Goal: Navigation & Orientation: Find specific page/section

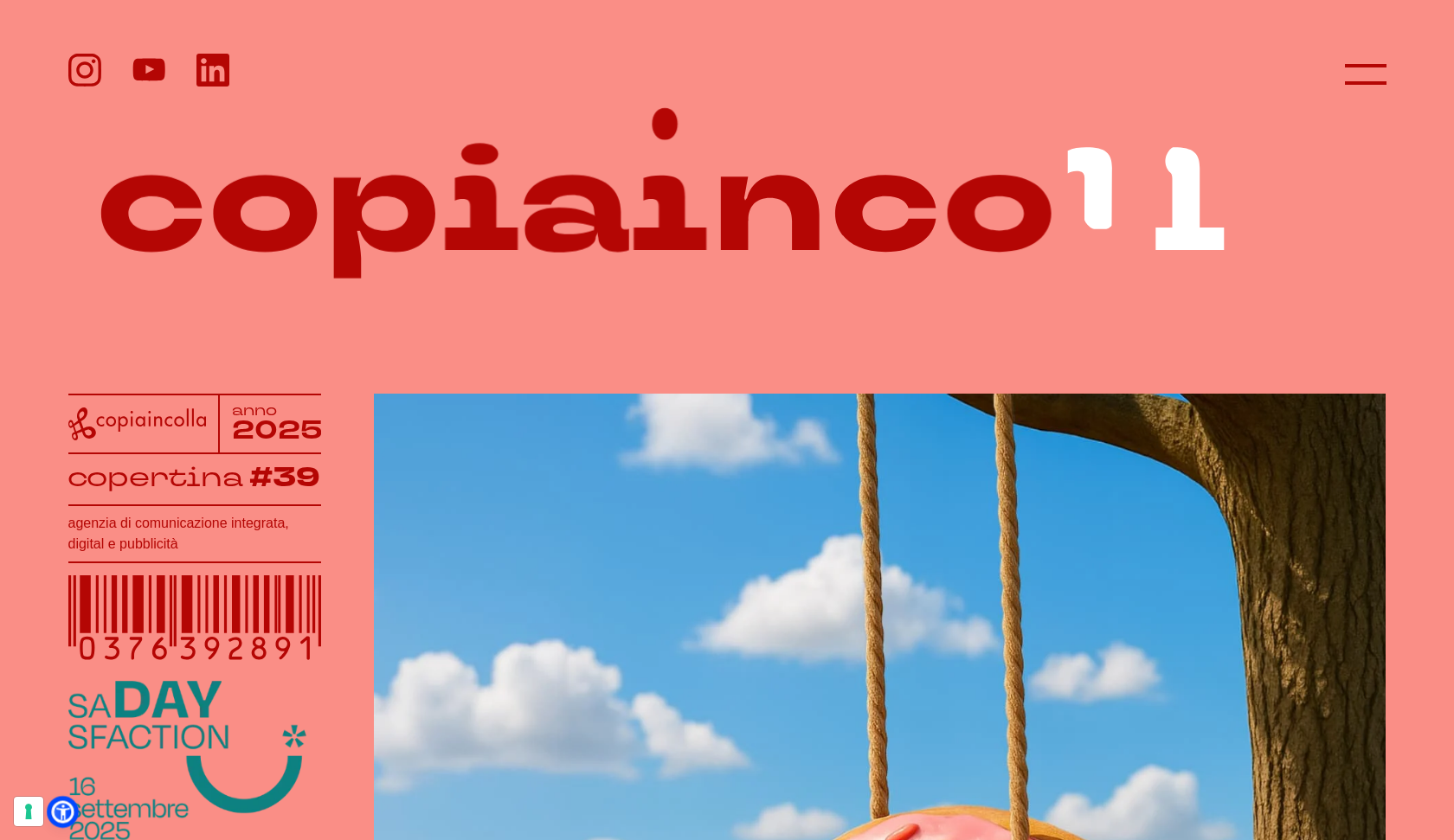
click at [66, 812] on icon at bounding box center [63, 812] width 18 height 18
select select "it"
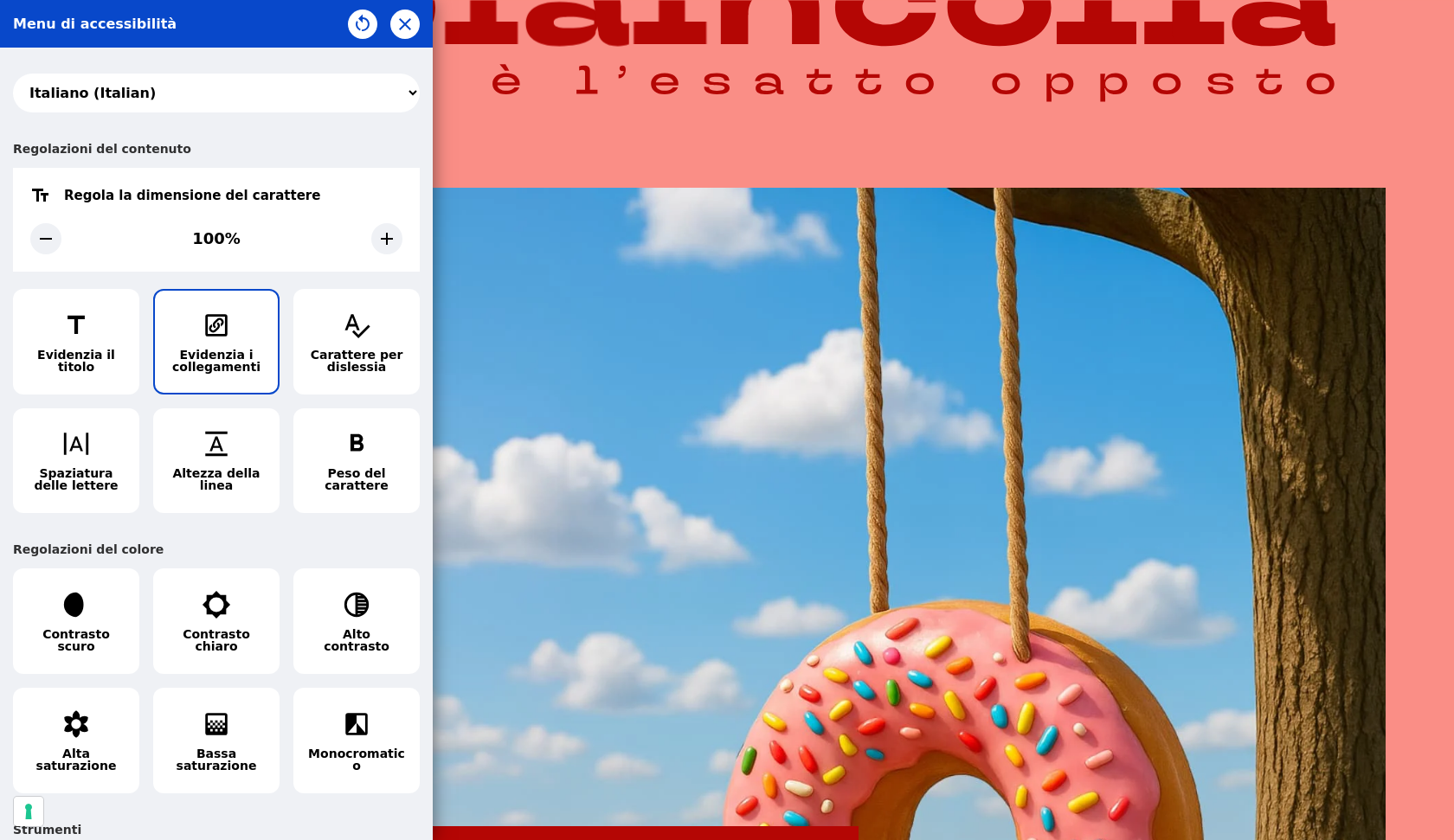
scroll to position [207, 0]
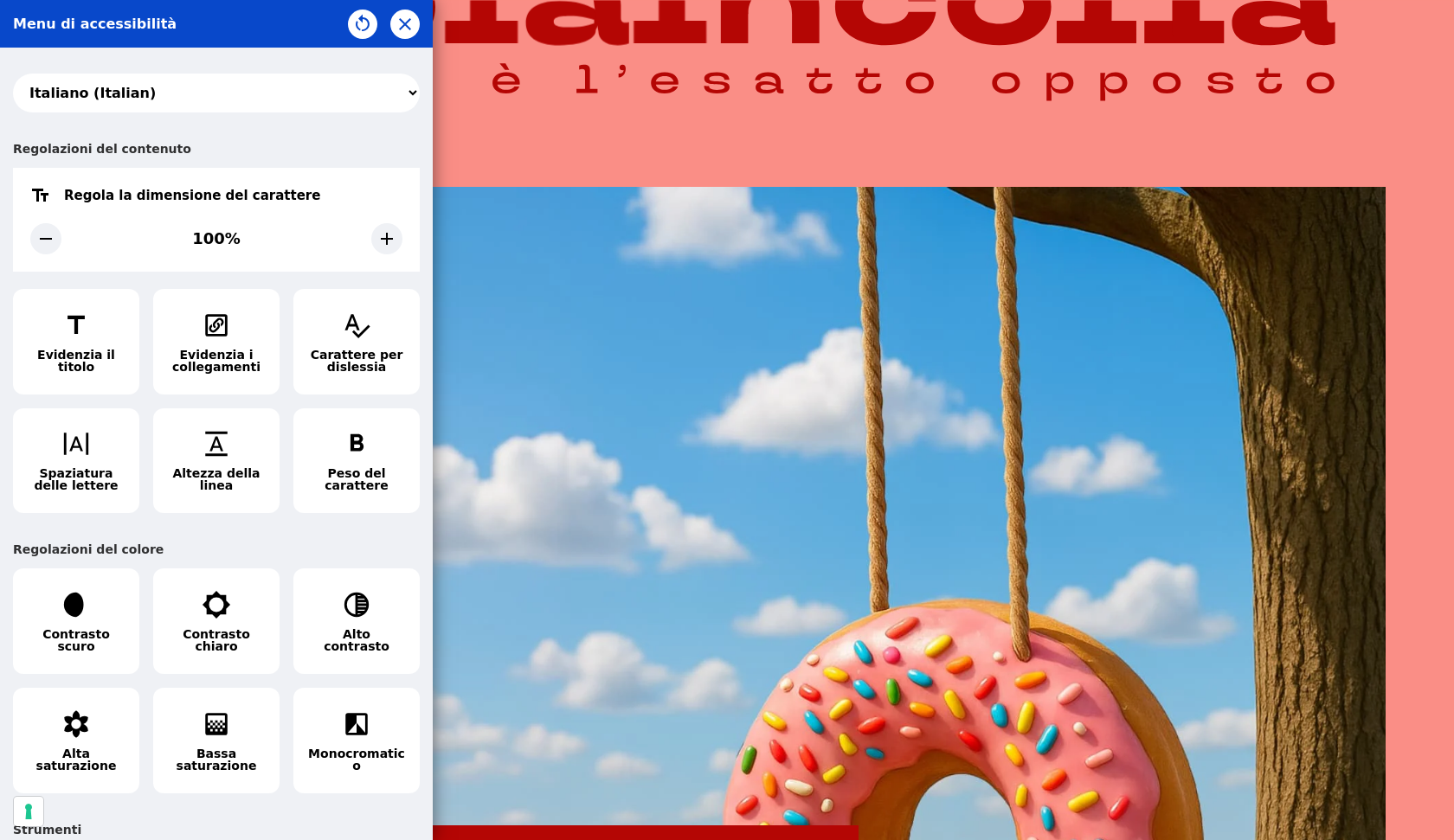
click at [287, 124] on div "አማርኛ (Amharic) العربية (Arabic) български (Bulgarian) বাংলা (Bengali) Català (C…" at bounding box center [216, 444] width 432 height 792
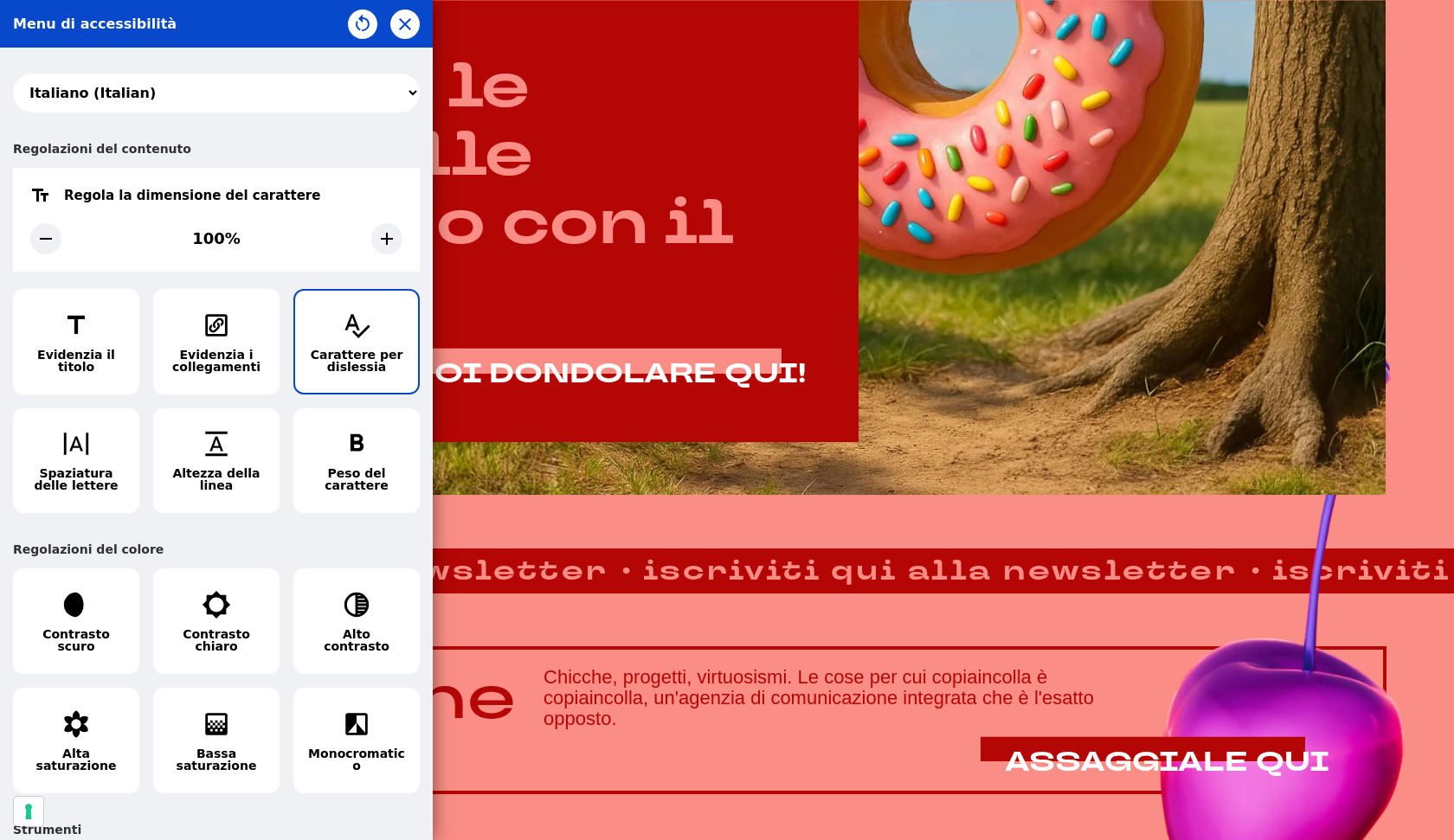
scroll to position [1034, 0]
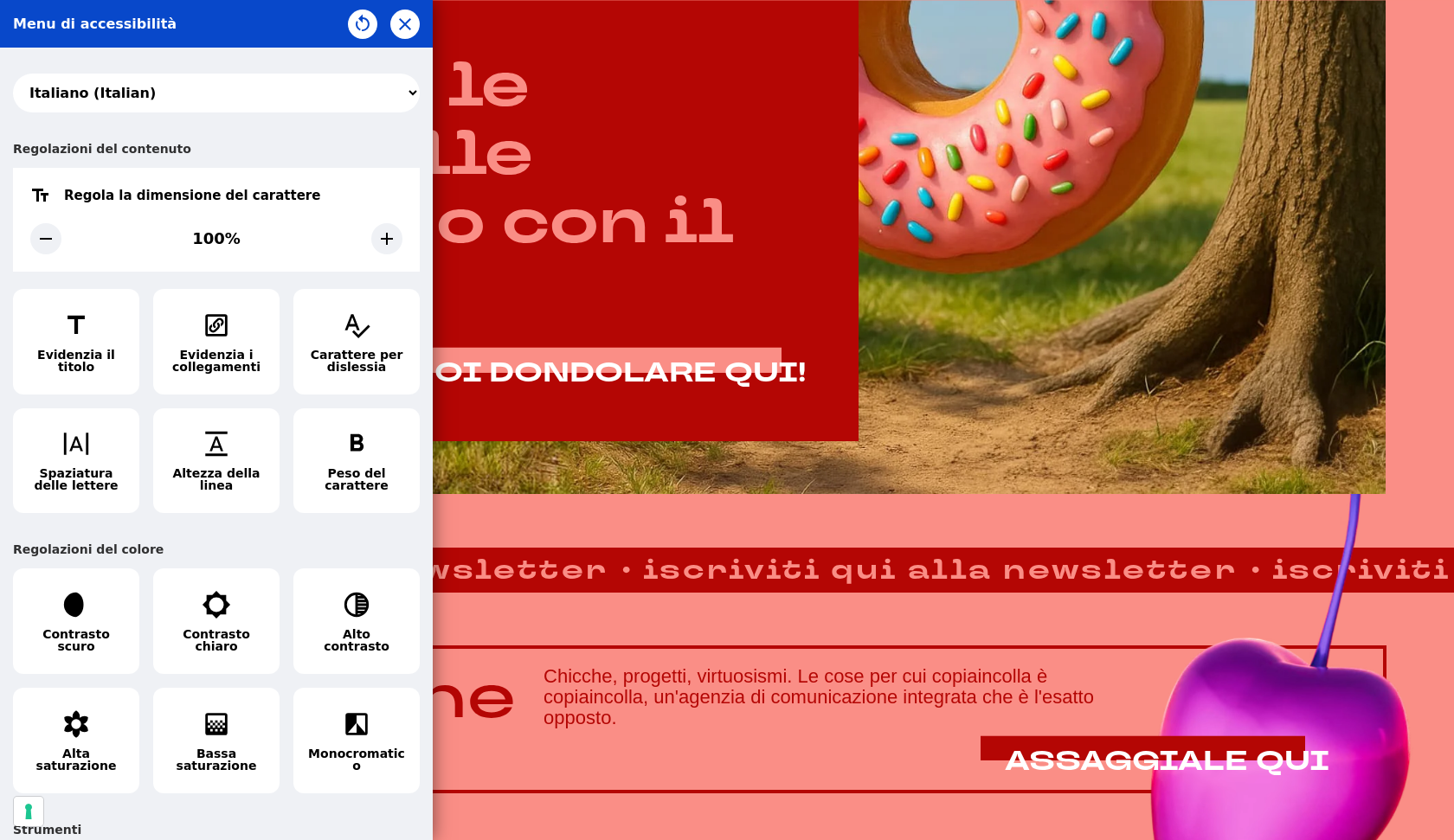
drag, startPoint x: 427, startPoint y: 143, endPoint x: 408, endPoint y: 530, distance: 387.5
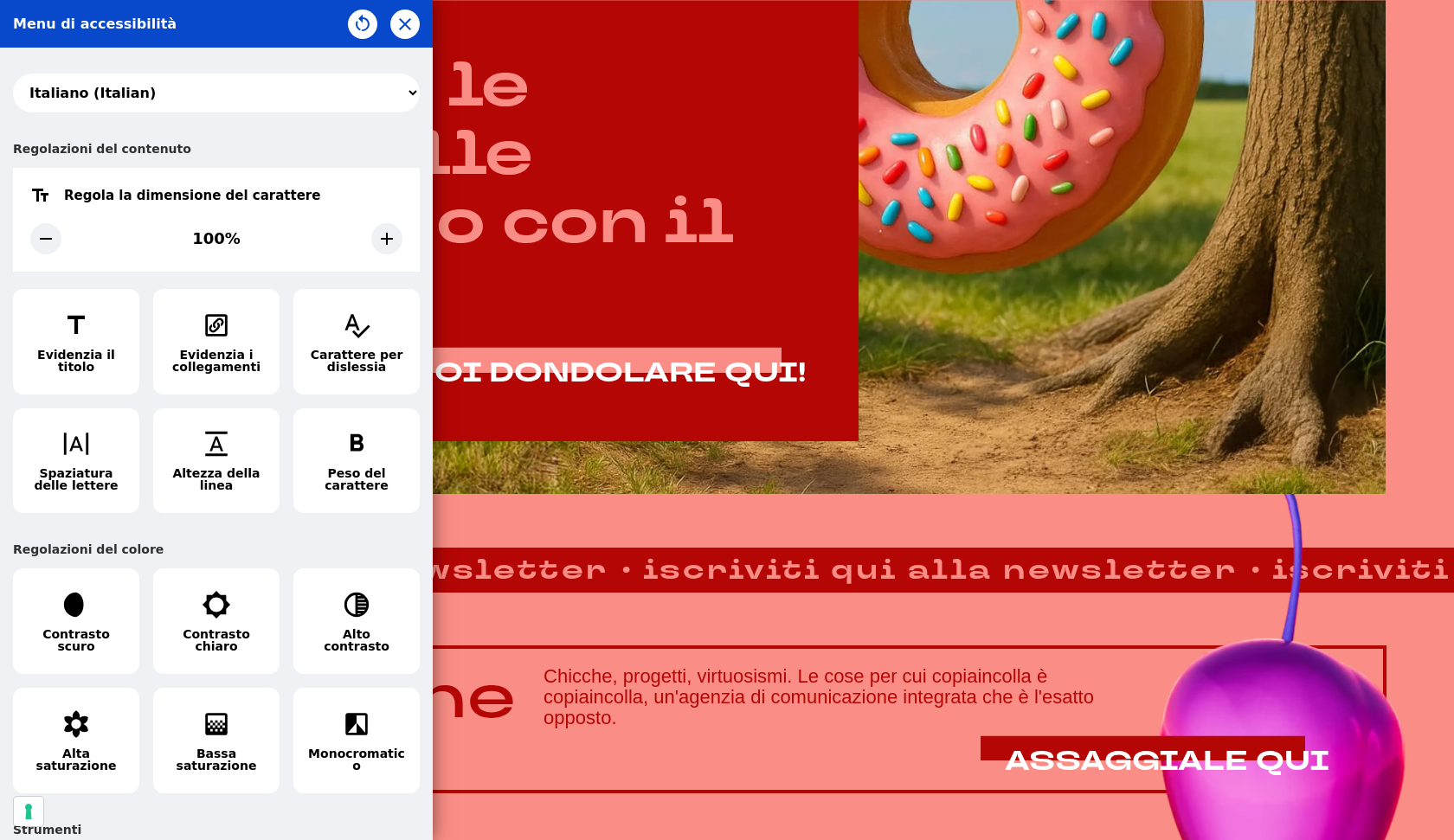
click at [406, 527] on div "አማርኛ (Amharic) العربية (Arabic) български (Bulgarian) বাংলা (Bengali) Català (C…" at bounding box center [216, 444] width 432 height 792
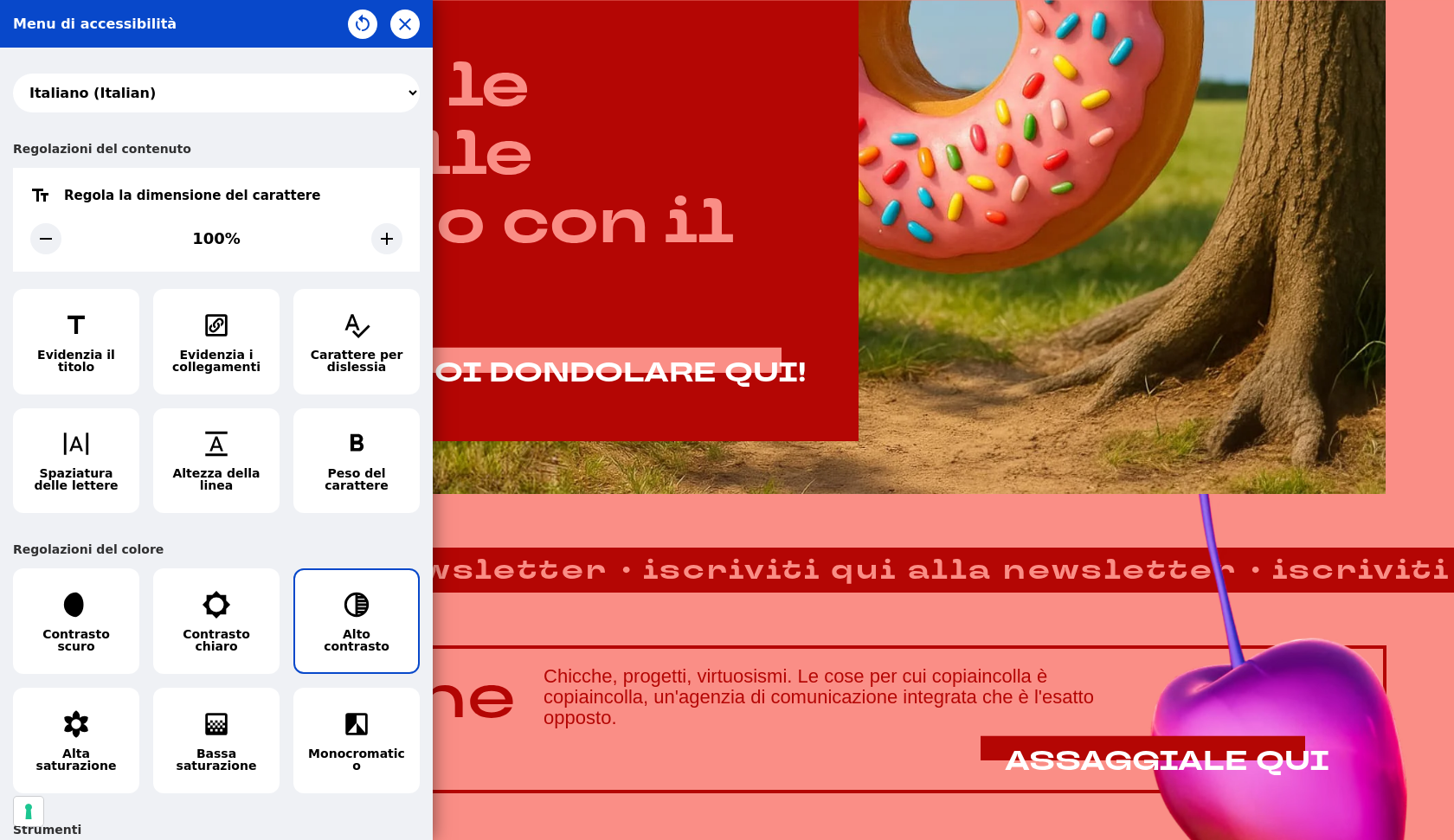
drag, startPoint x: 424, startPoint y: 529, endPoint x: 331, endPoint y: 572, distance: 102.5
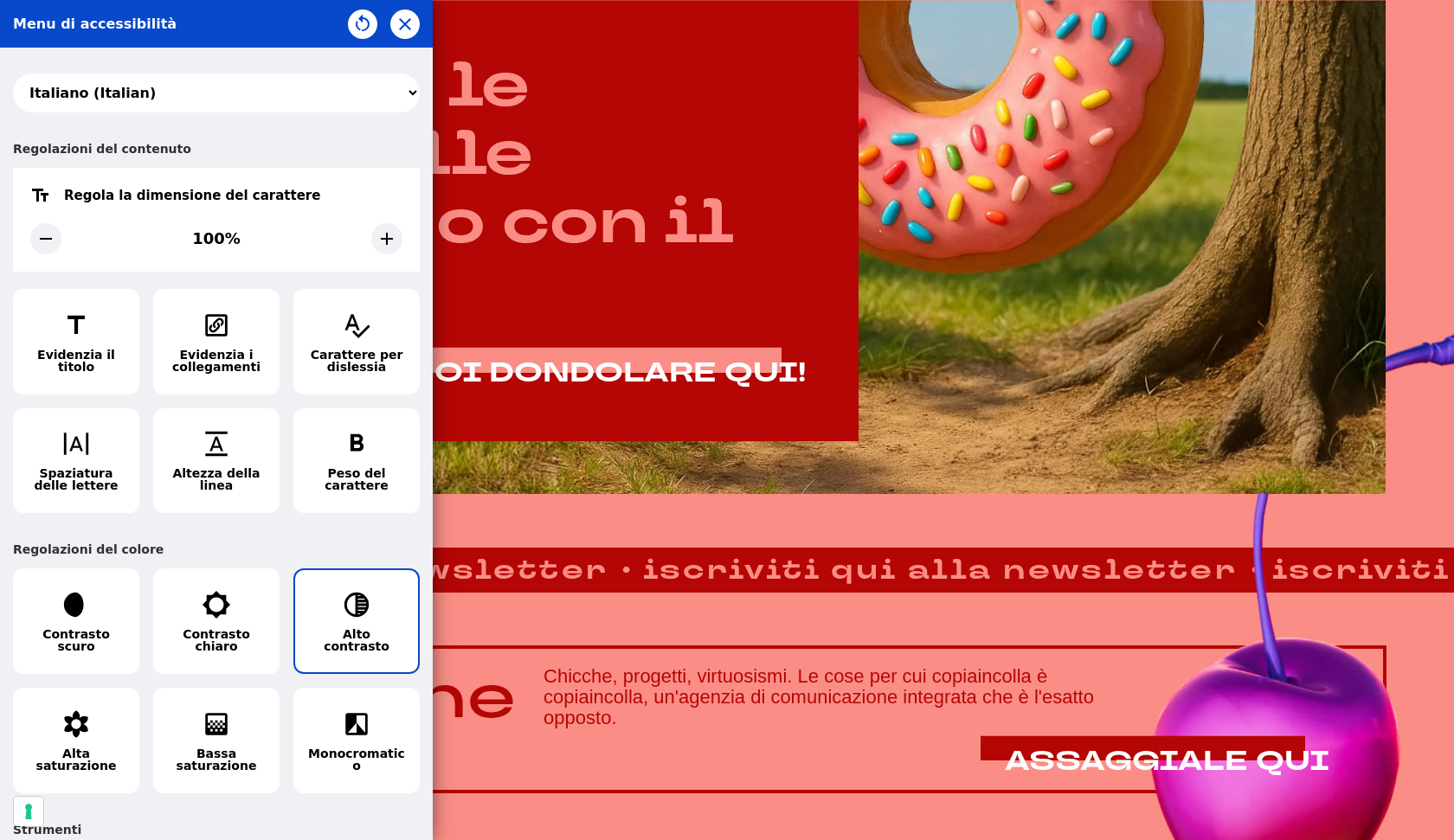
click at [417, 615] on div "አማርኛ (Amharic) العربية (Arabic) български (Bulgarian) বাংলা (Bengali) Català (C…" at bounding box center [216, 444] width 432 height 792
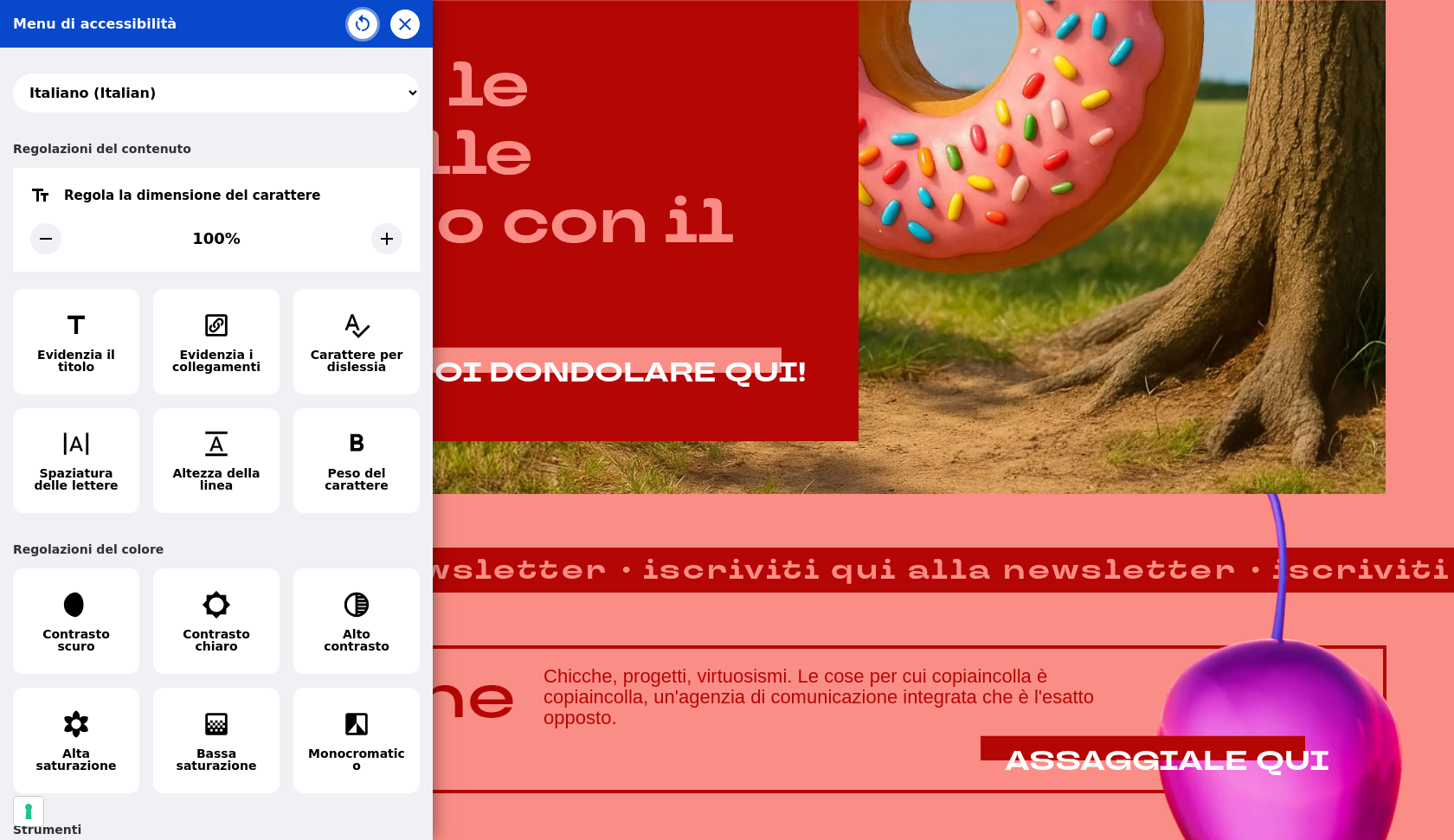
click at [352, 25] on icon "button" at bounding box center [363, 25] width 21 height 21
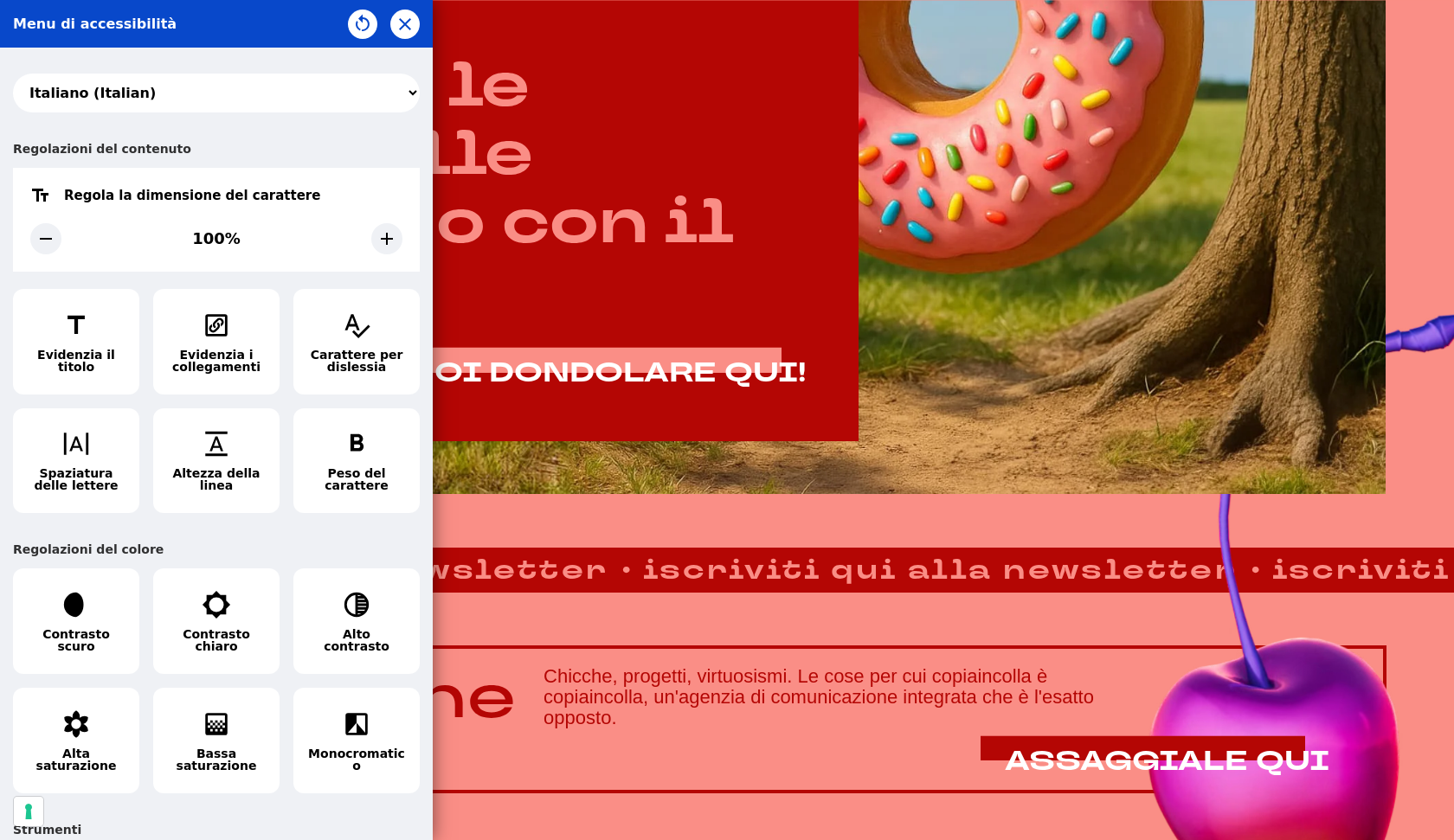
click at [431, 220] on div "አማርኛ (Amharic) العربية (Arabic) български (Bulgarian) বাংলা (Bengali) Català (C…" at bounding box center [216, 444] width 432 height 792
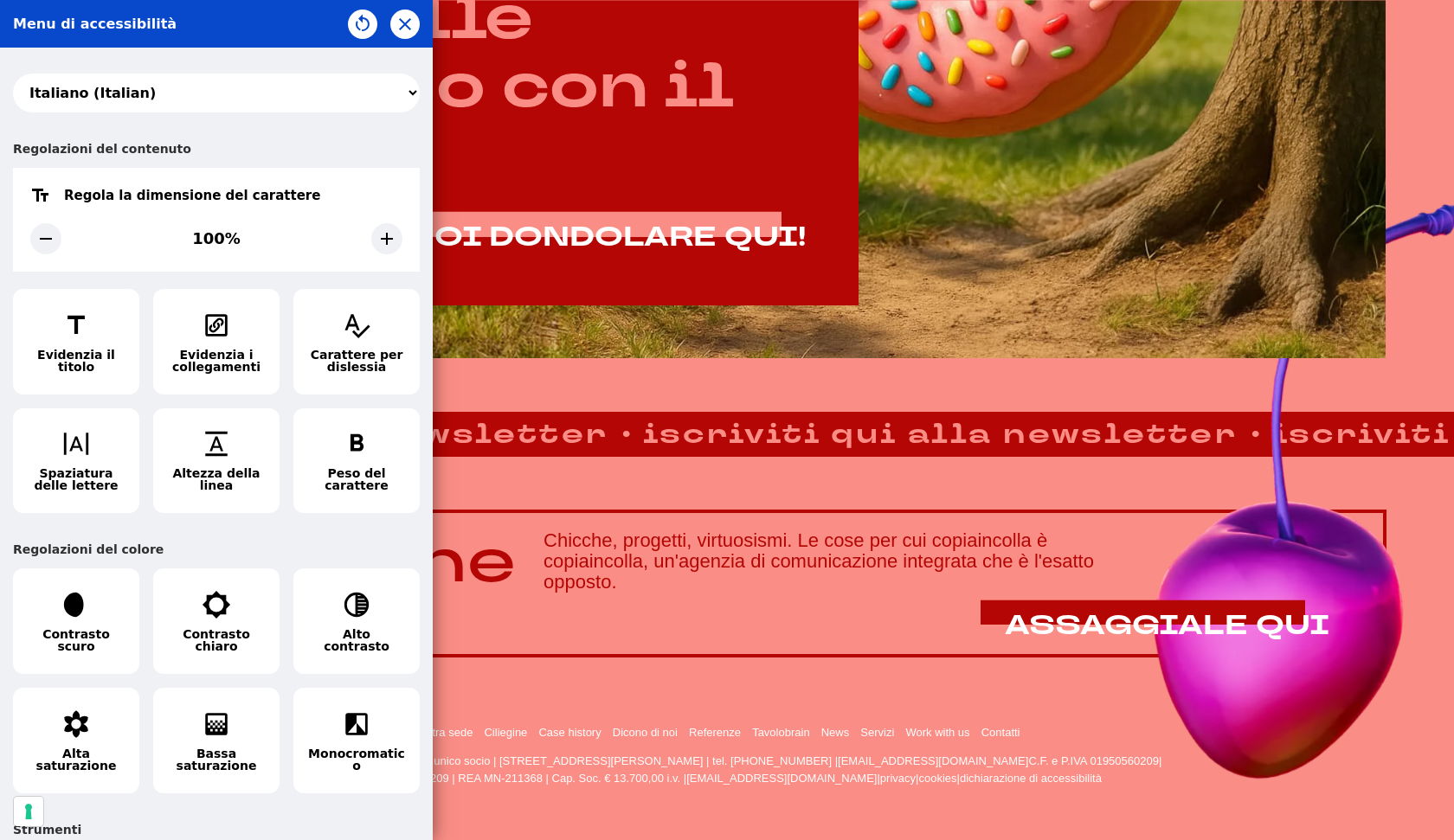
scroll to position [1187, 0]
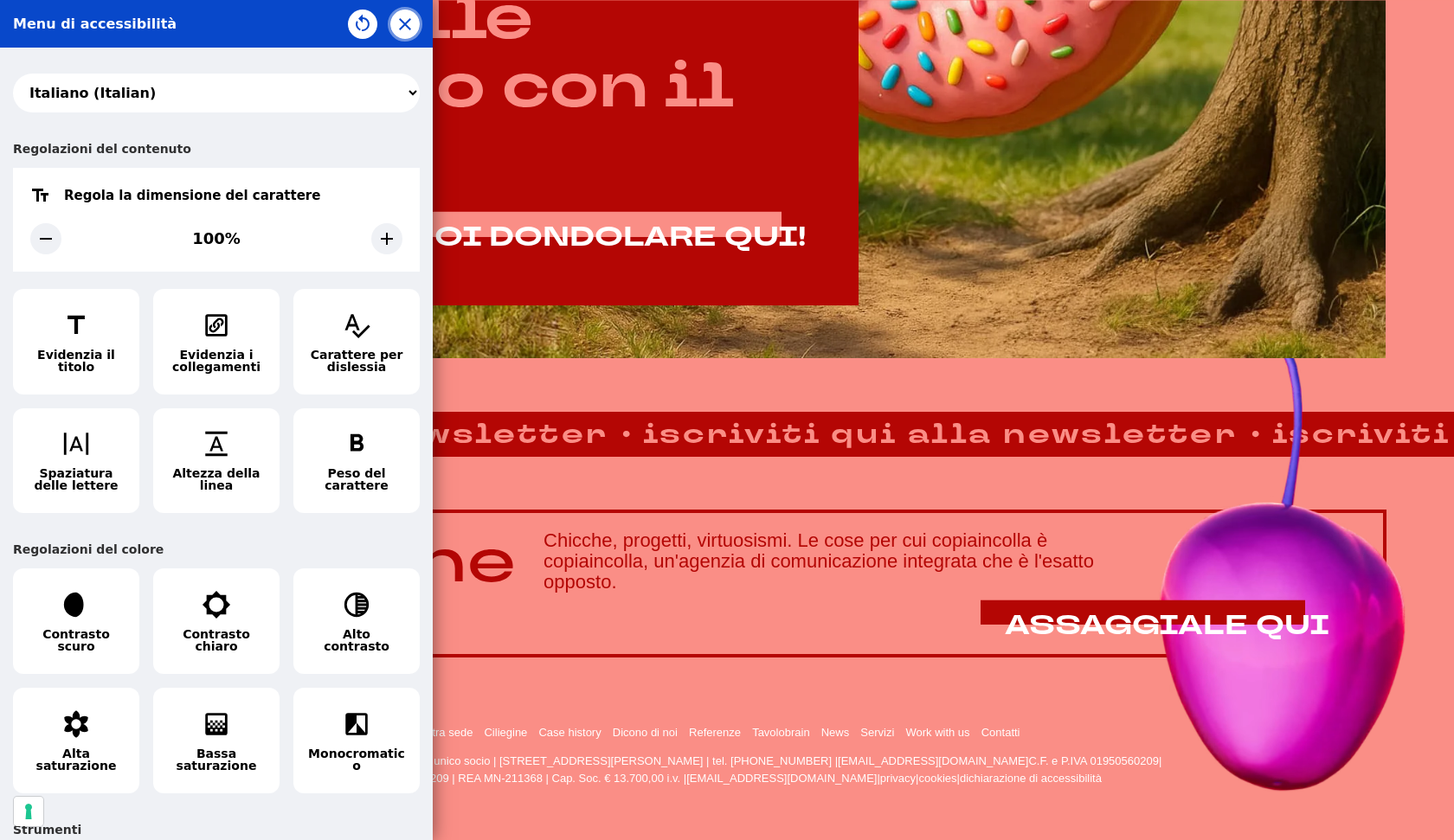
click at [403, 24] on icon "button" at bounding box center [405, 25] width 12 height 12
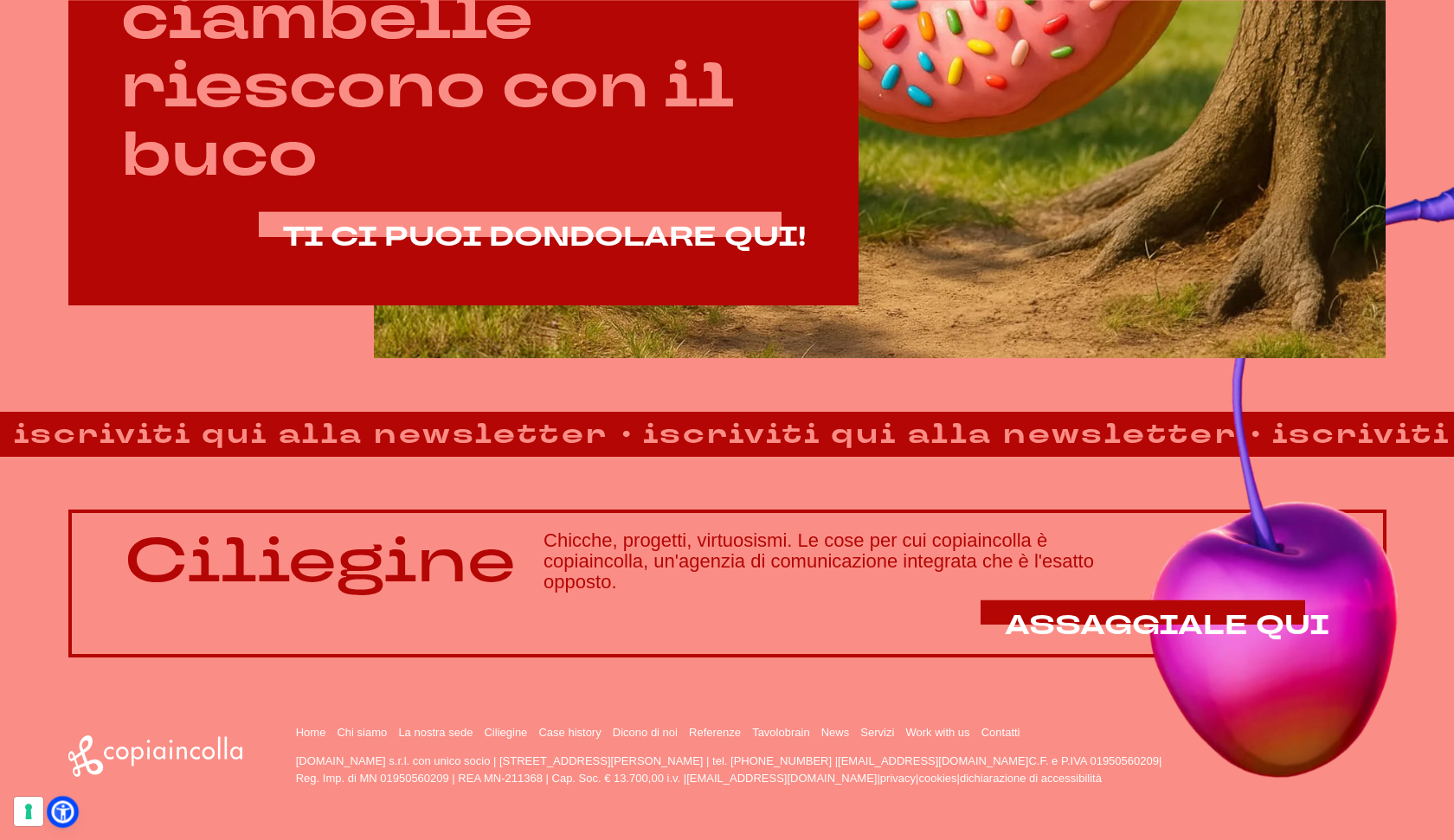
click at [58, 815] on icon at bounding box center [63, 812] width 18 height 18
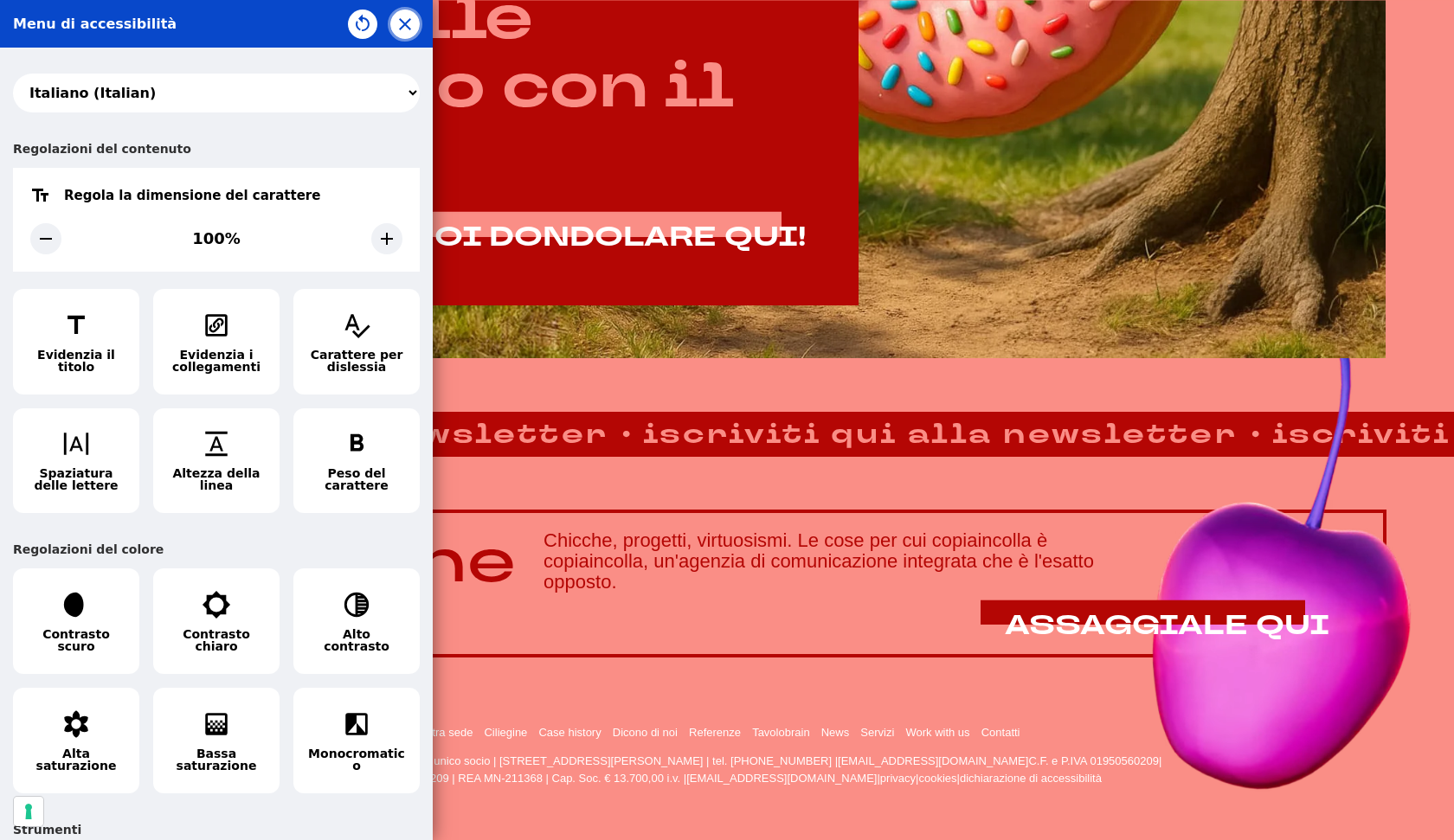
click at [391, 29] on div at bounding box center [384, 24] width 72 height 29
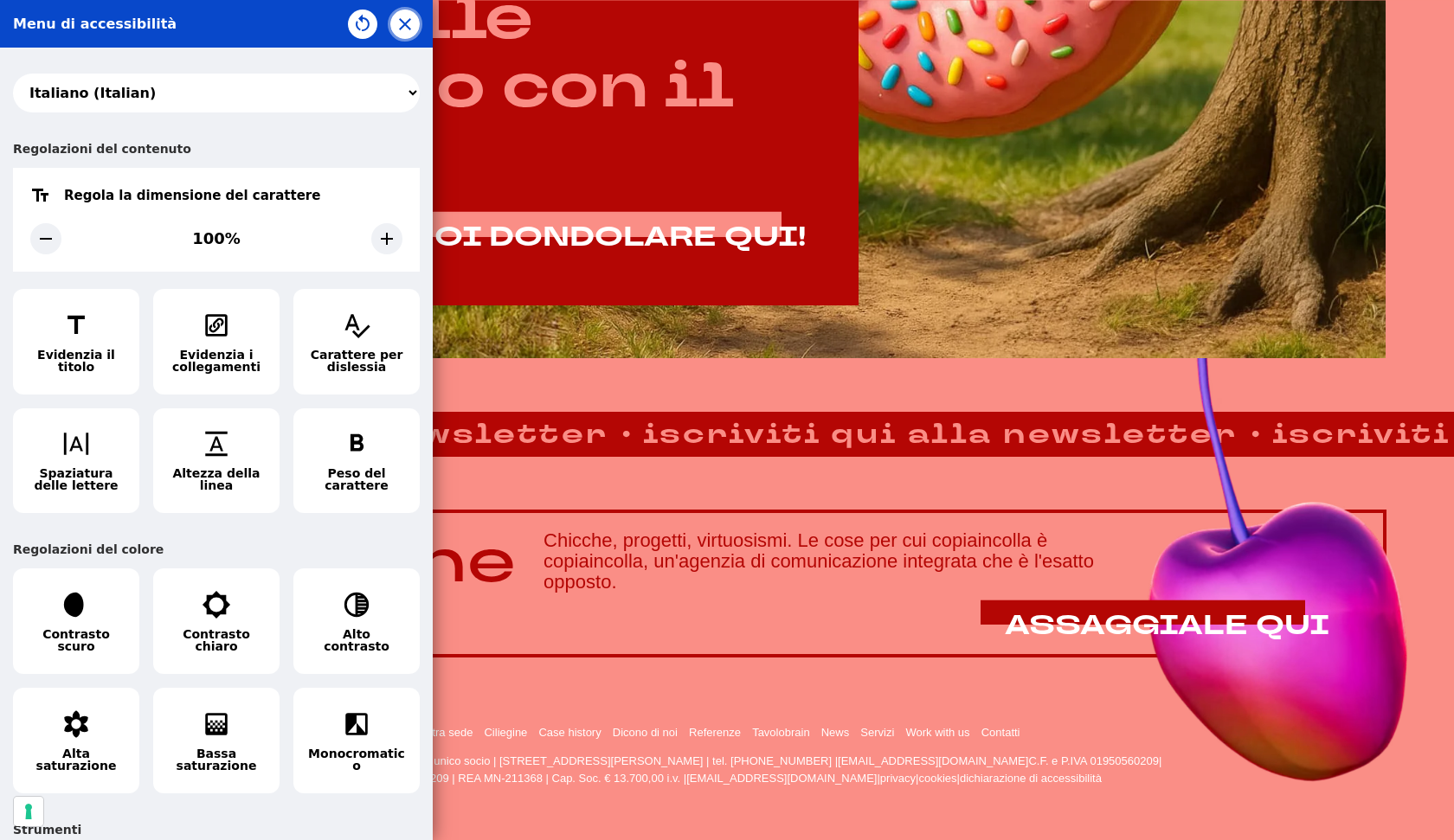
click at [403, 26] on icon "button" at bounding box center [405, 25] width 21 height 21
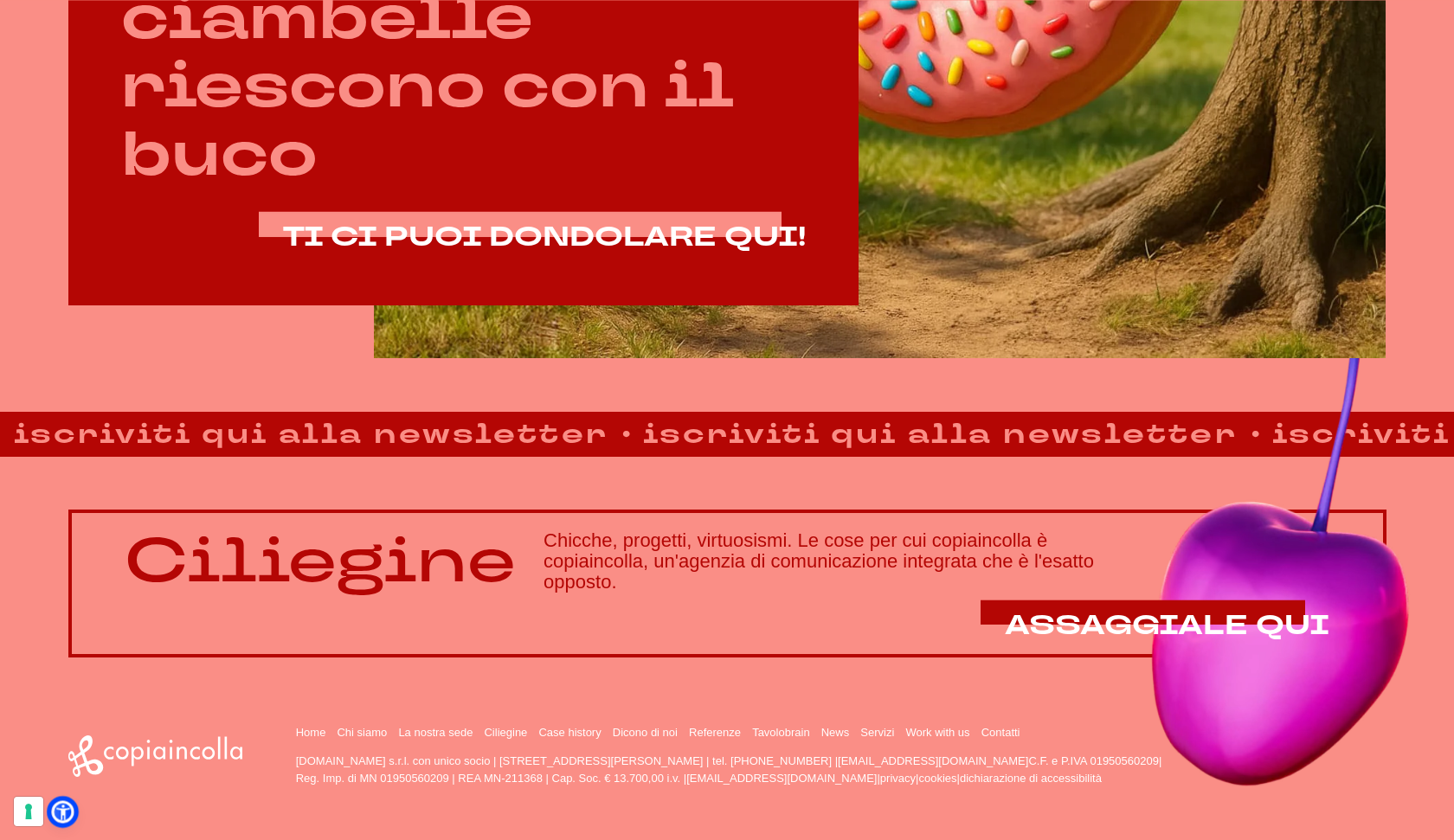
click at [63, 816] on icon at bounding box center [63, 812] width 18 height 18
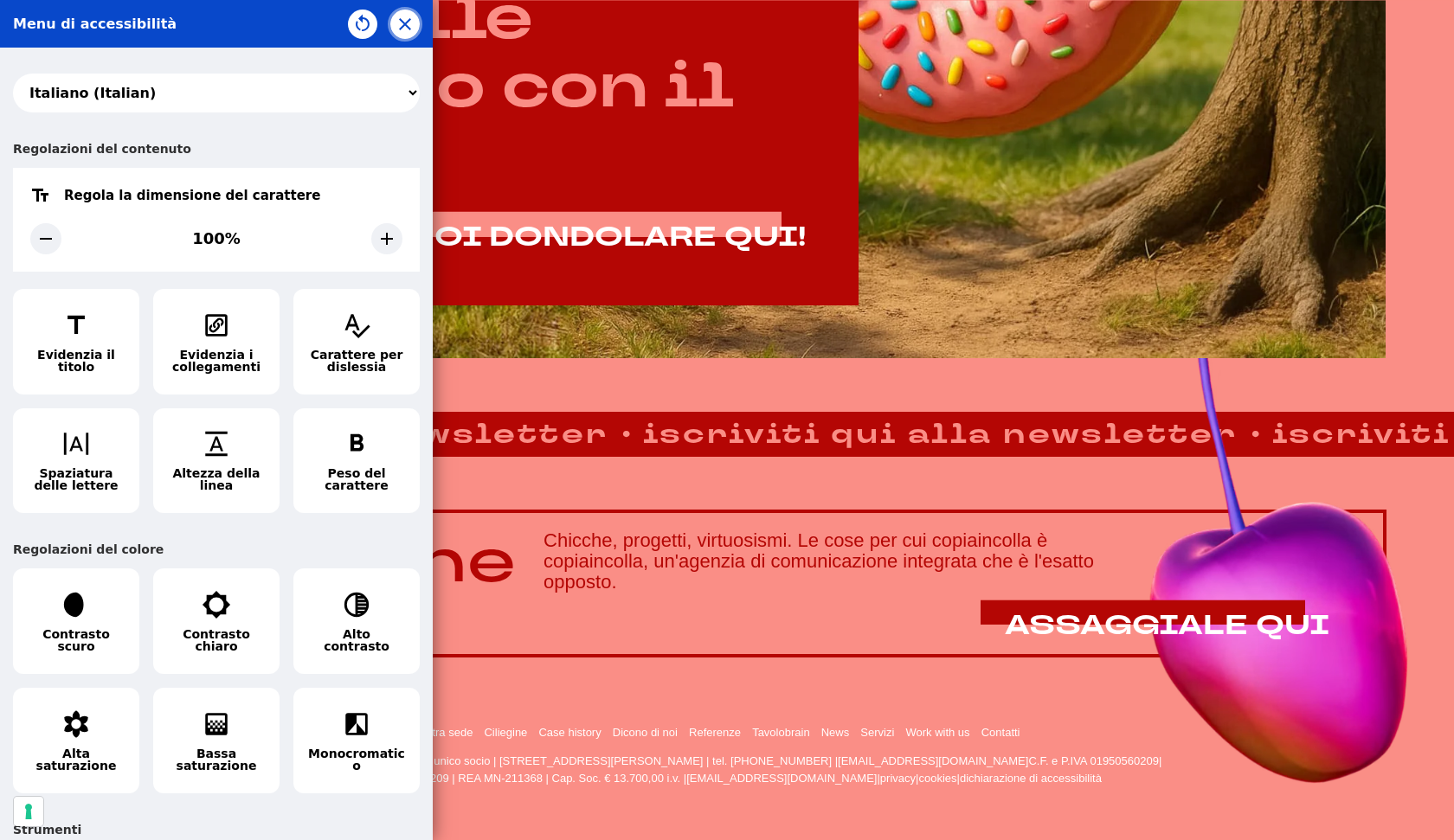
click at [411, 27] on icon "button" at bounding box center [405, 25] width 21 height 21
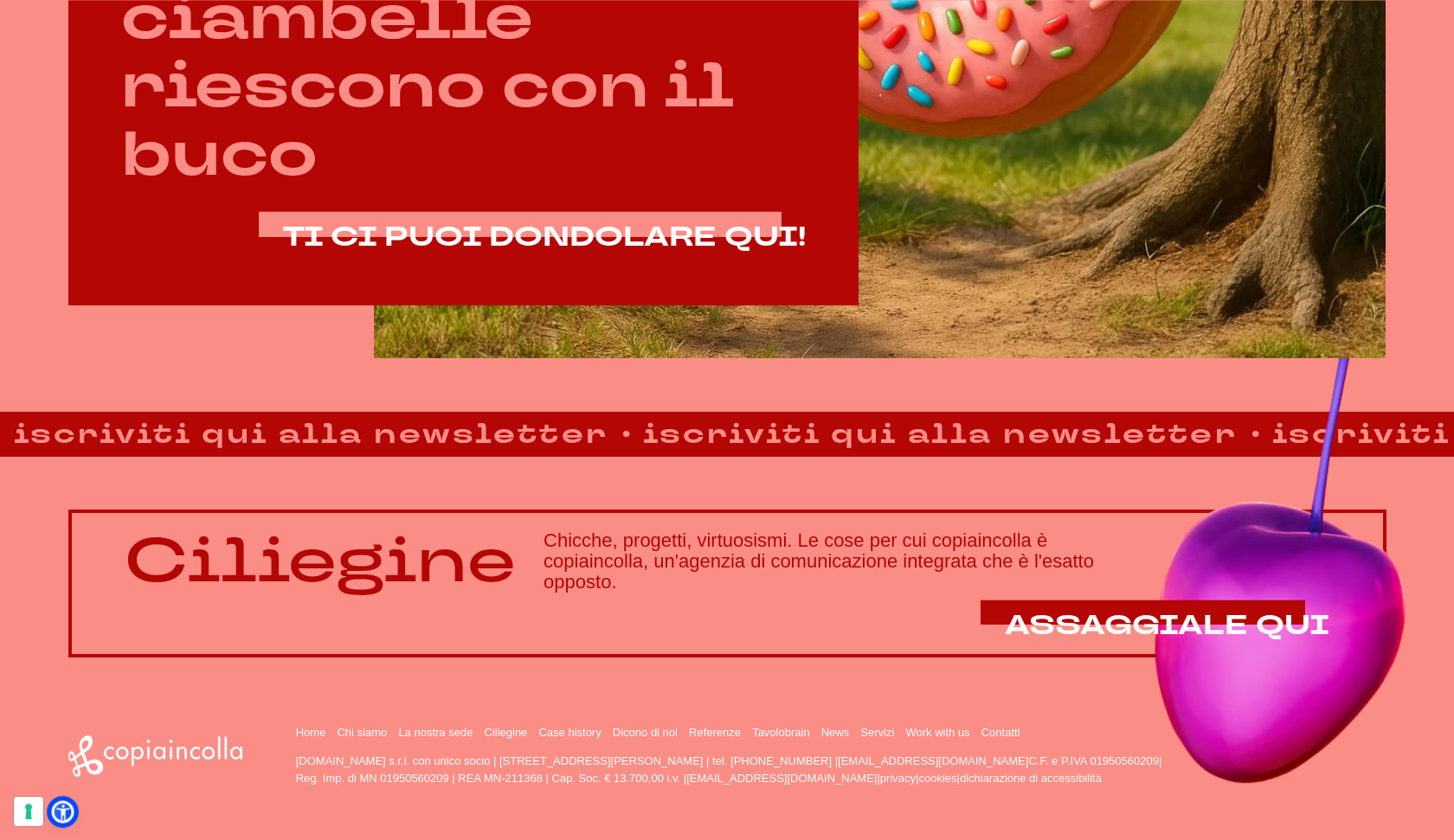
click at [60, 814] on icon at bounding box center [63, 812] width 18 height 18
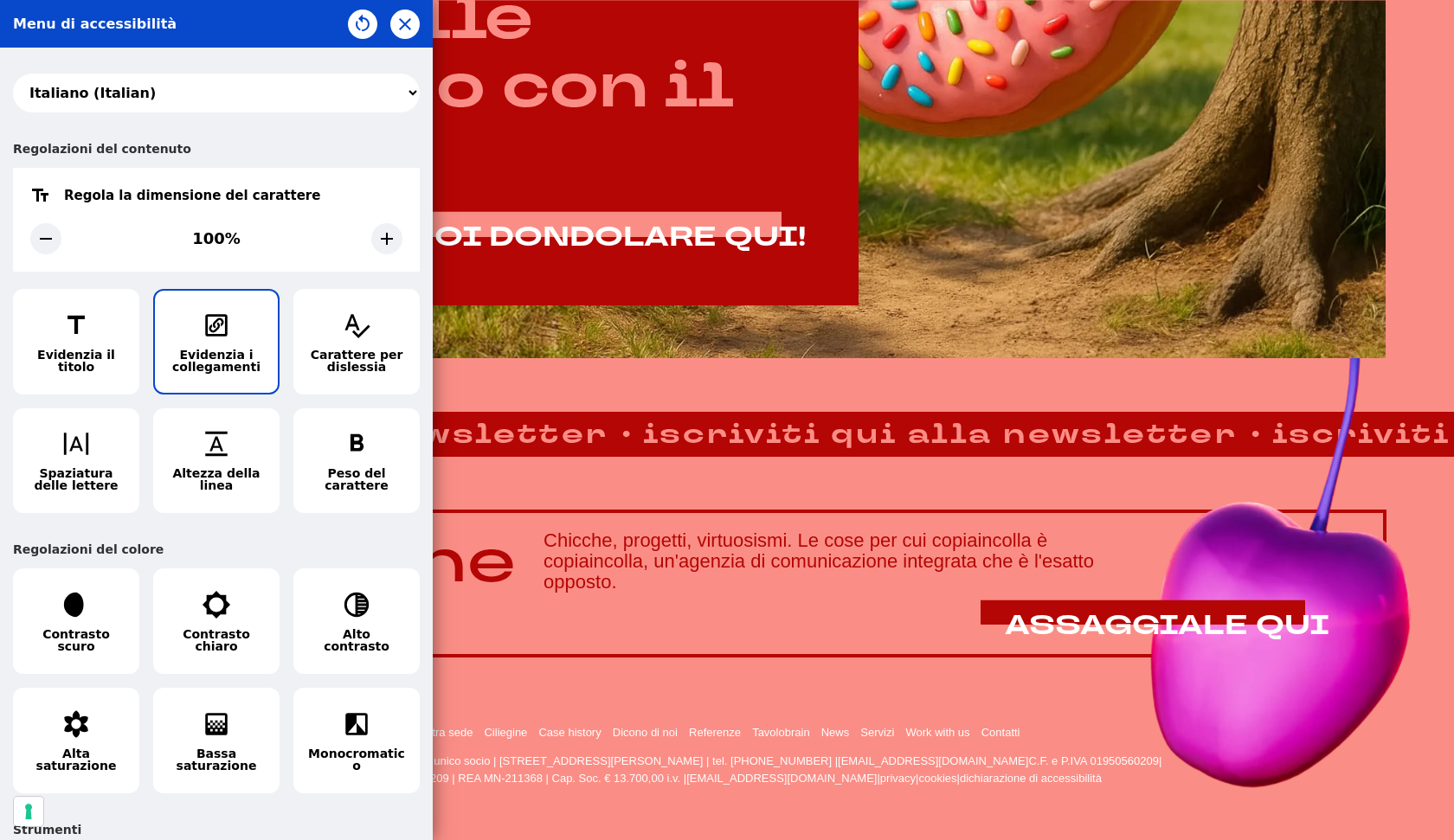
scroll to position [1186, 0]
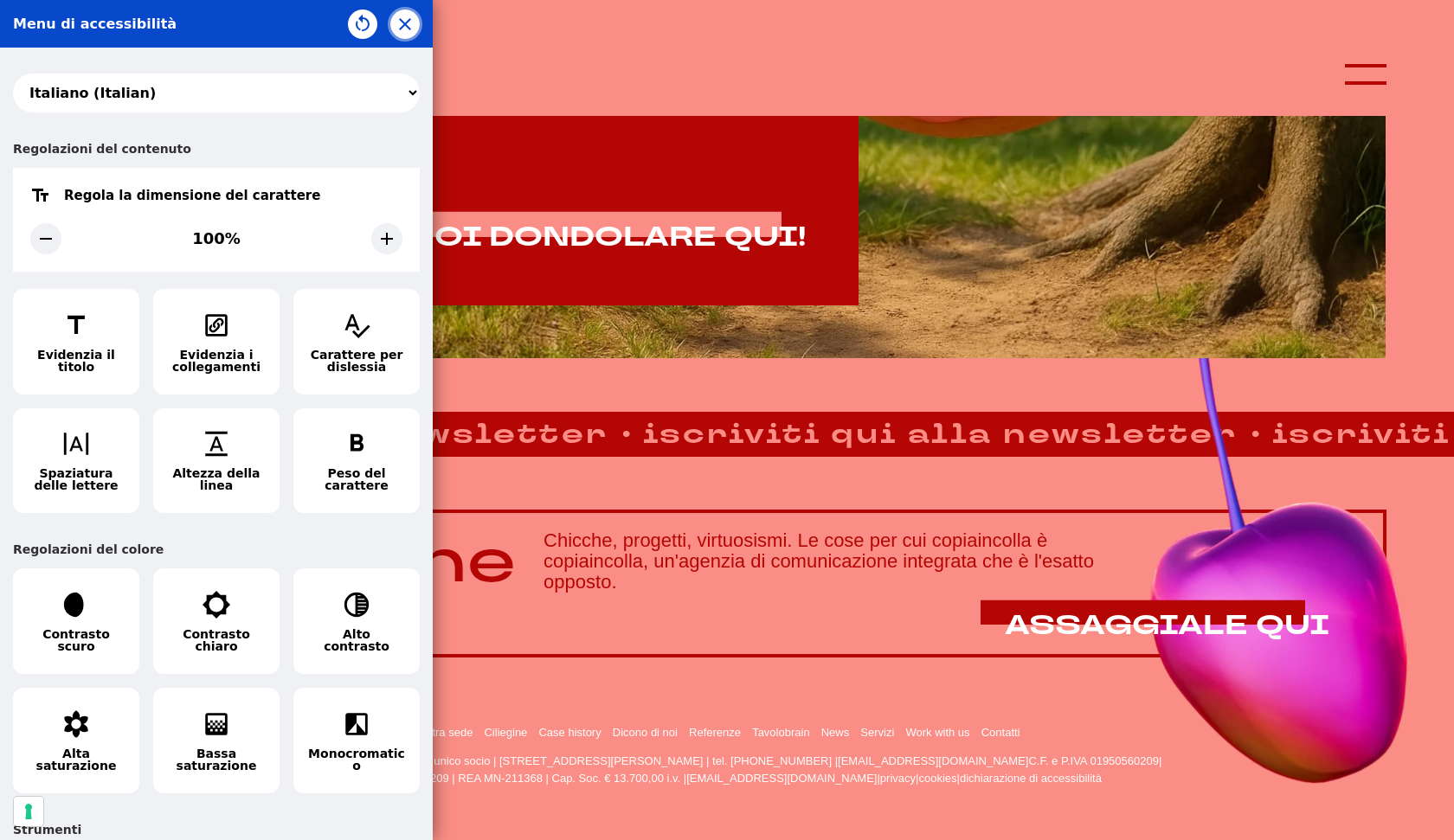
click at [404, 18] on icon "button" at bounding box center [405, 25] width 21 height 21
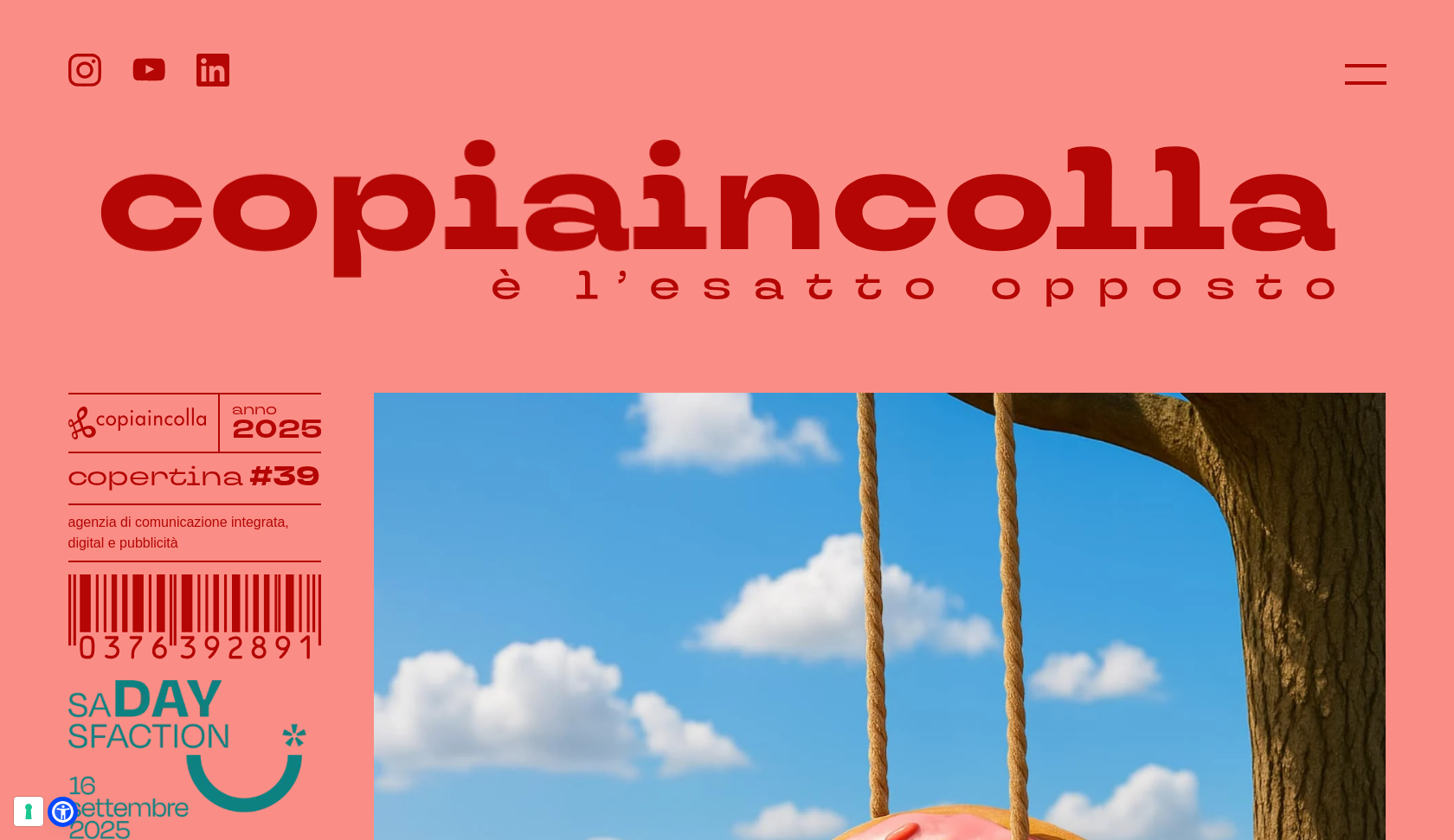
scroll to position [0, 0]
click at [71, 816] on icon at bounding box center [63, 812] width 18 height 18
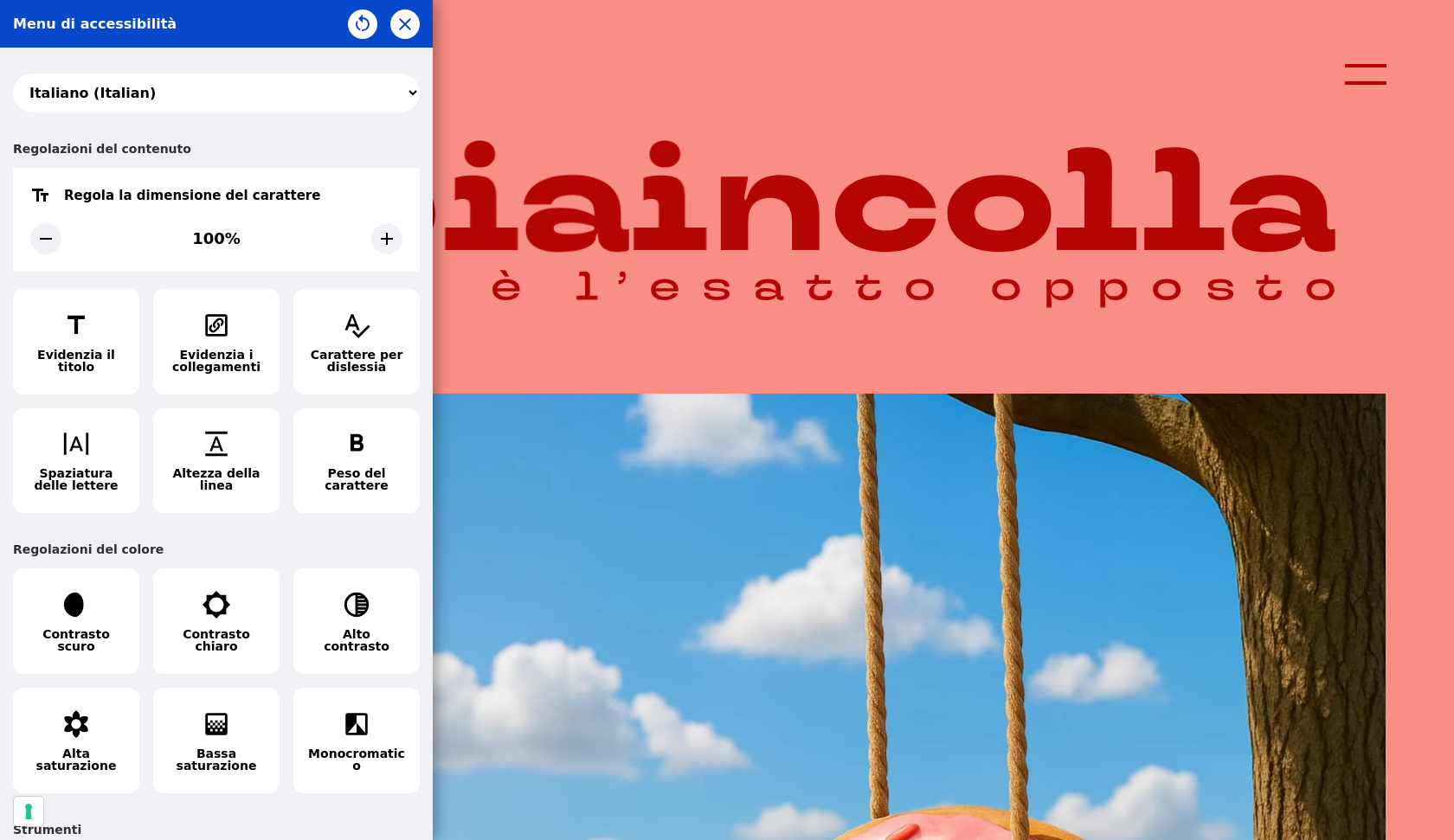
click at [422, 28] on div "Menu di accessibilità" at bounding box center [216, 24] width 432 height 48
click at [416, 29] on button "button" at bounding box center [404, 24] width 29 height 29
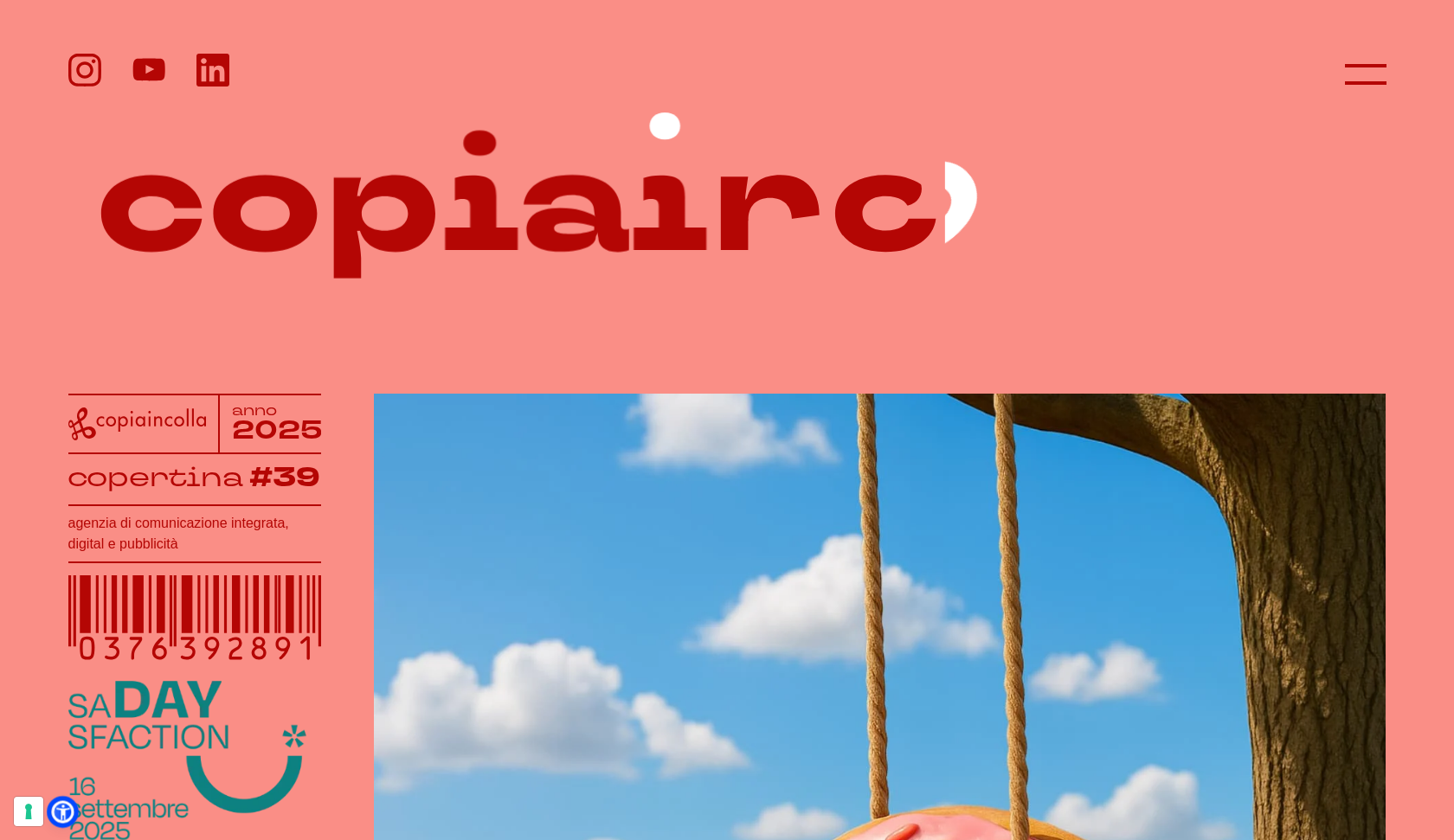
click at [55, 811] on icon at bounding box center [63, 812] width 18 height 18
select select "it"
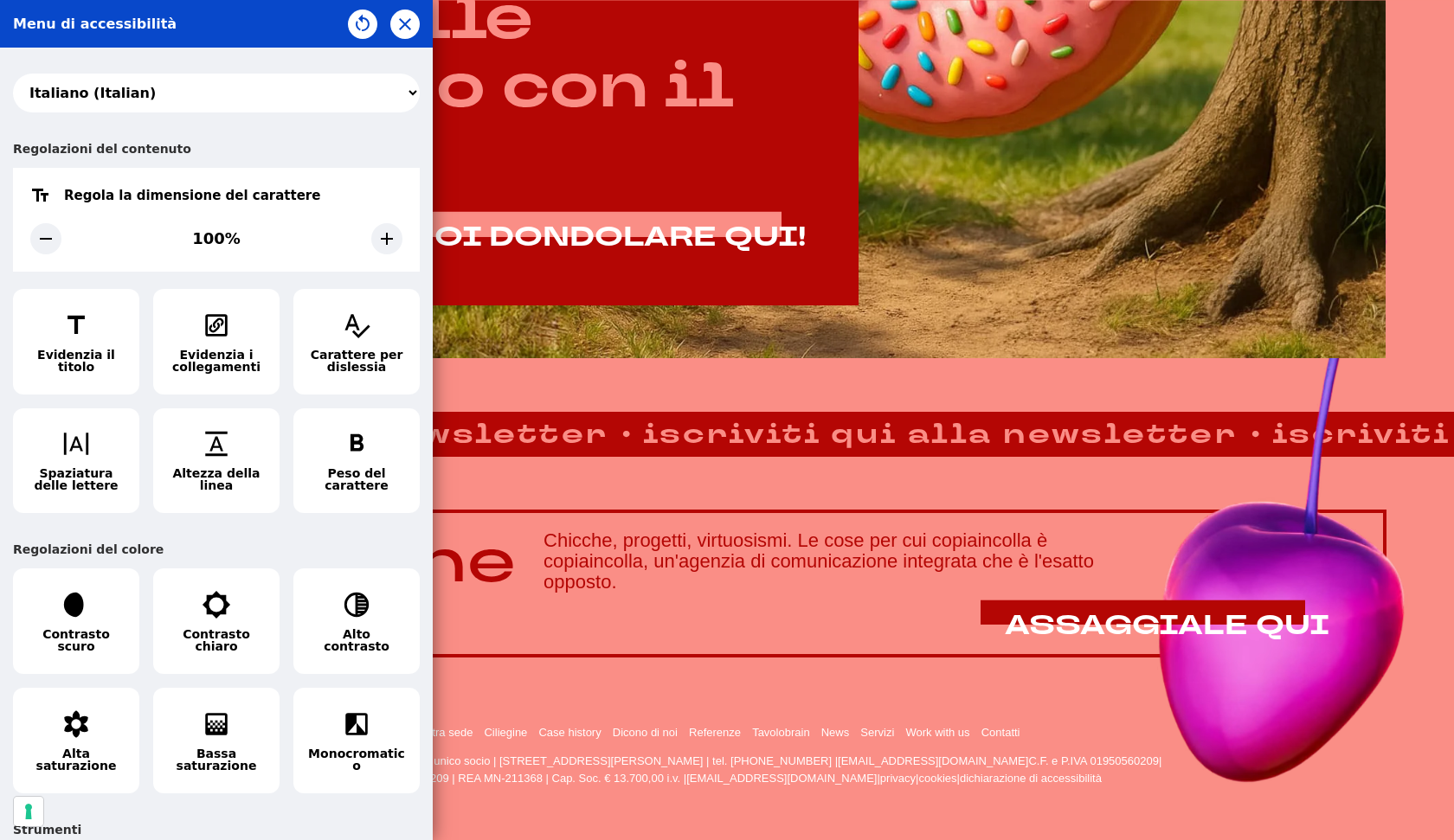
drag, startPoint x: 332, startPoint y: 122, endPoint x: 337, endPoint y: 132, distance: 11.2
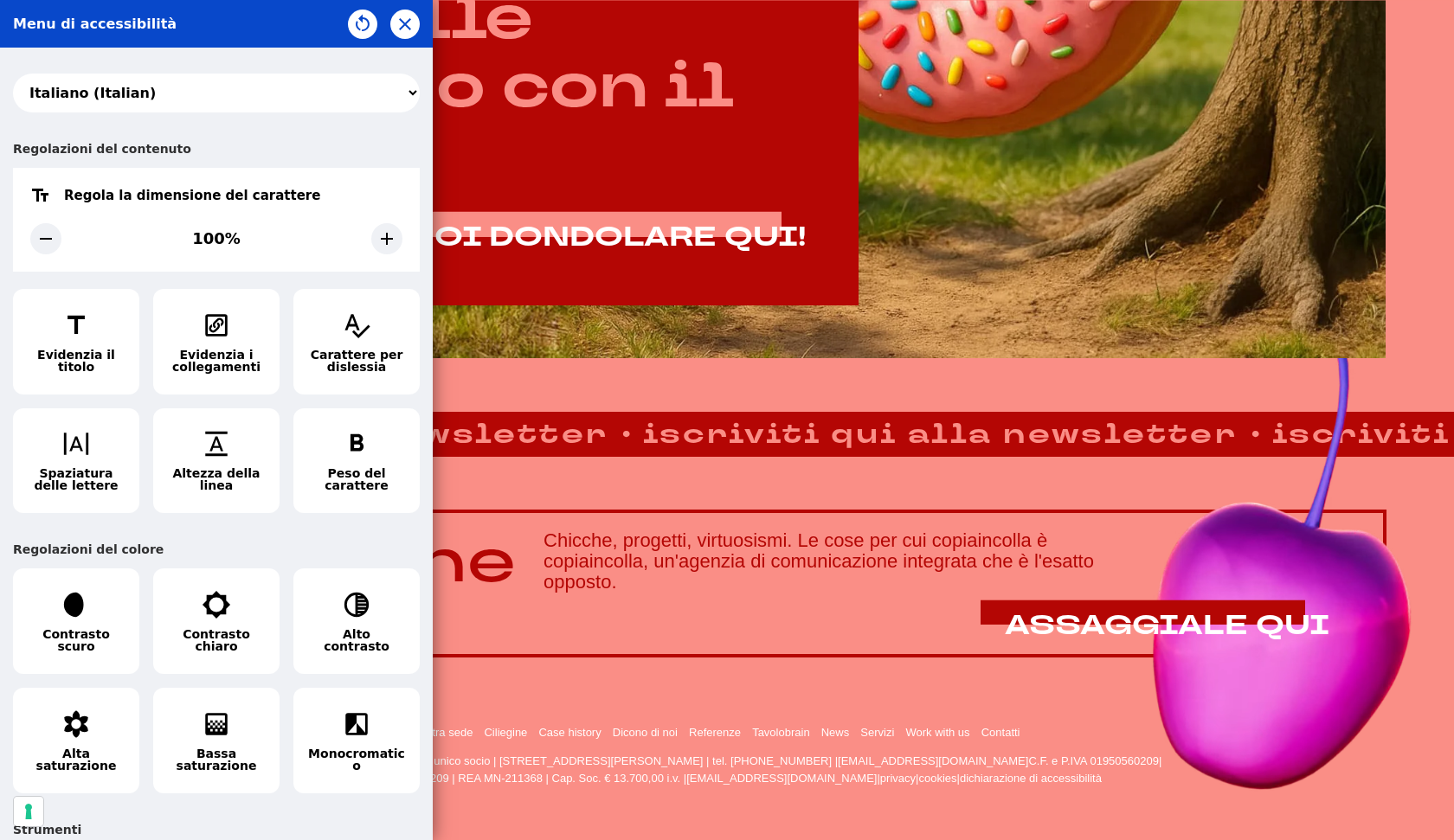
click at [332, 122] on div "አማርኛ (Amharic) العربية (Arabic) български (Bulgarian) বাংলা (Bengali) Català (C…" at bounding box center [216, 444] width 432 height 792
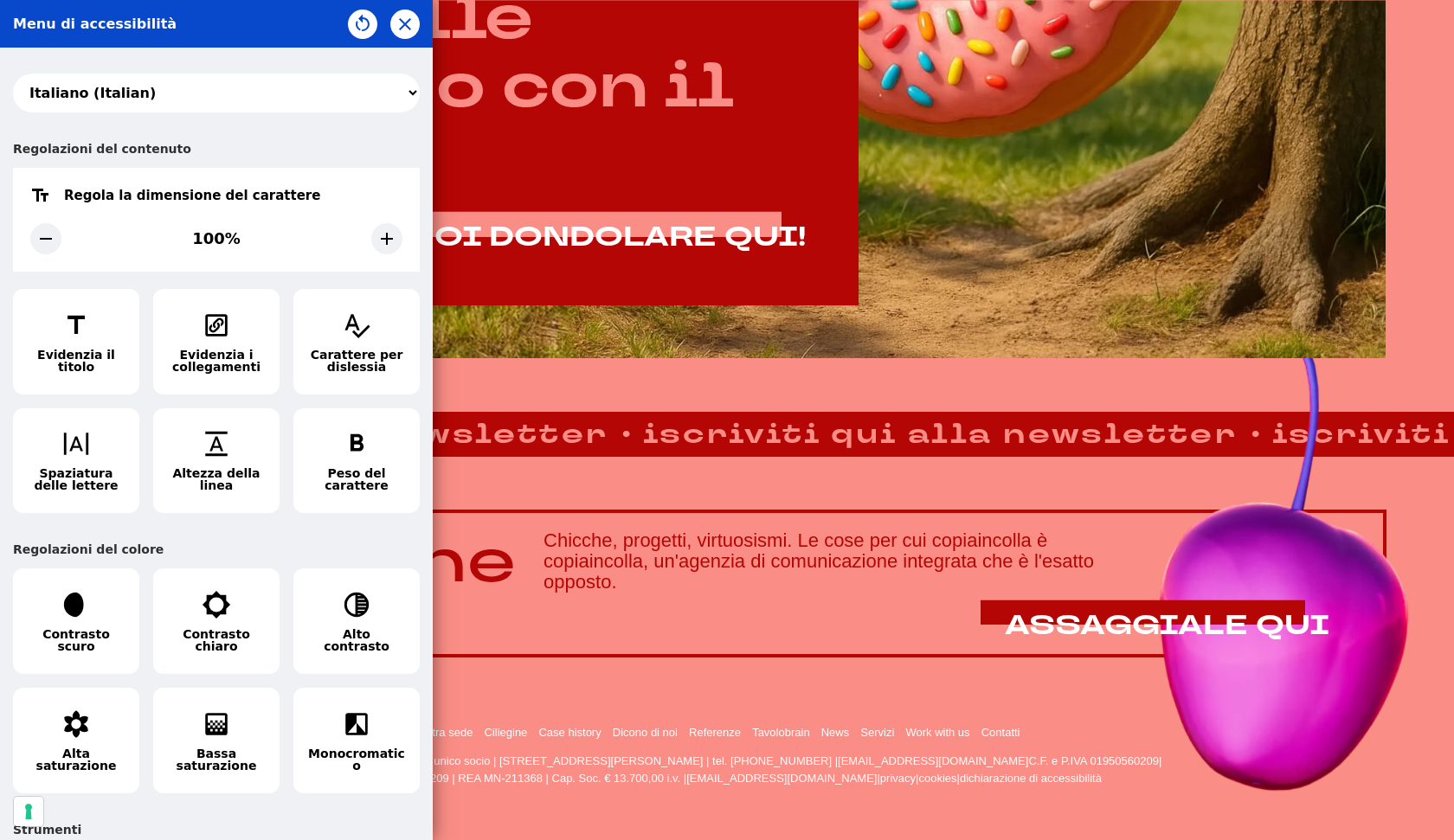
scroll to position [1187, 0]
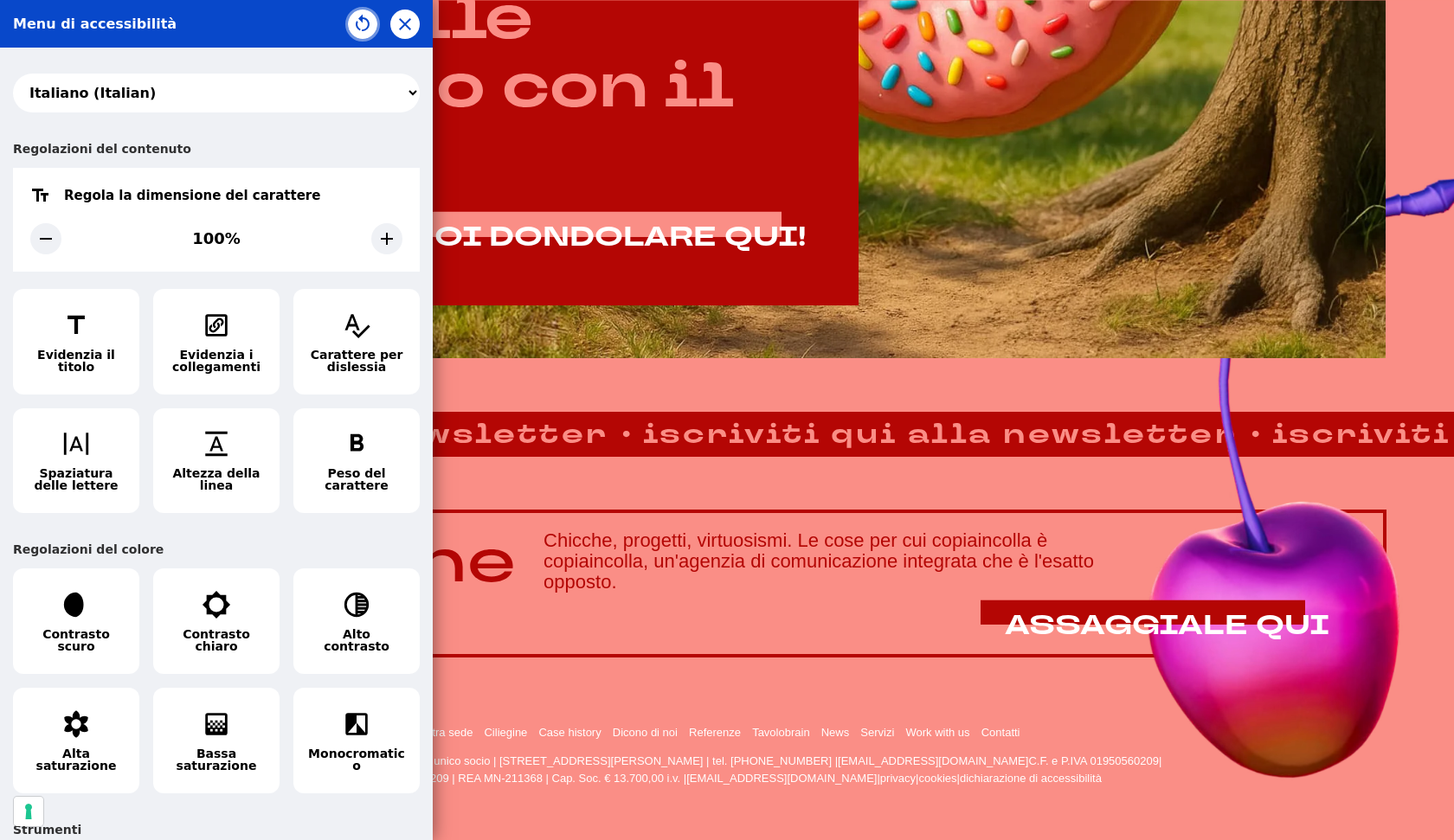
click at [363, 27] on icon "button" at bounding box center [363, 25] width 21 height 21
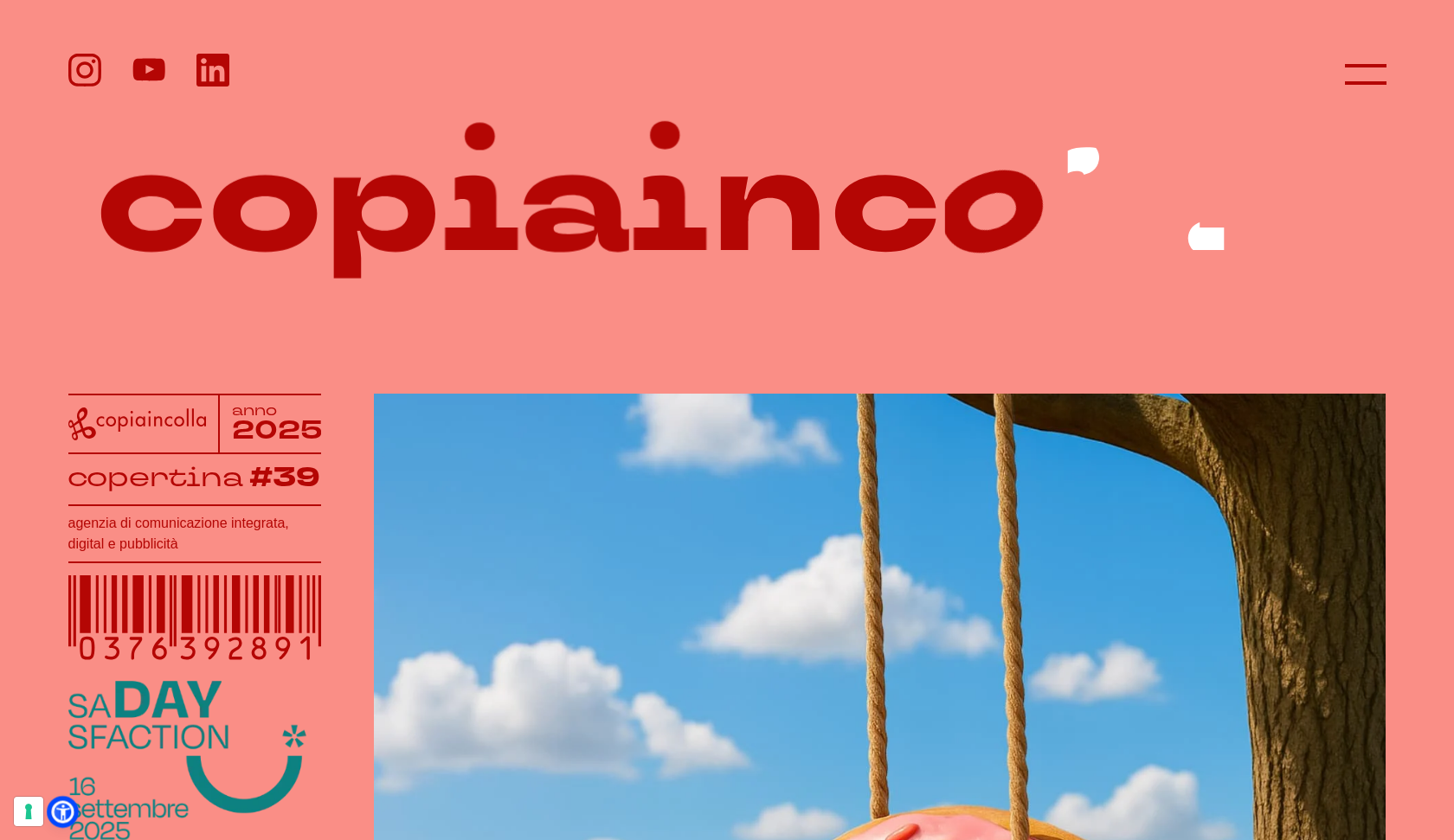
click at [66, 804] on icon at bounding box center [63, 812] width 18 height 18
select select "it"
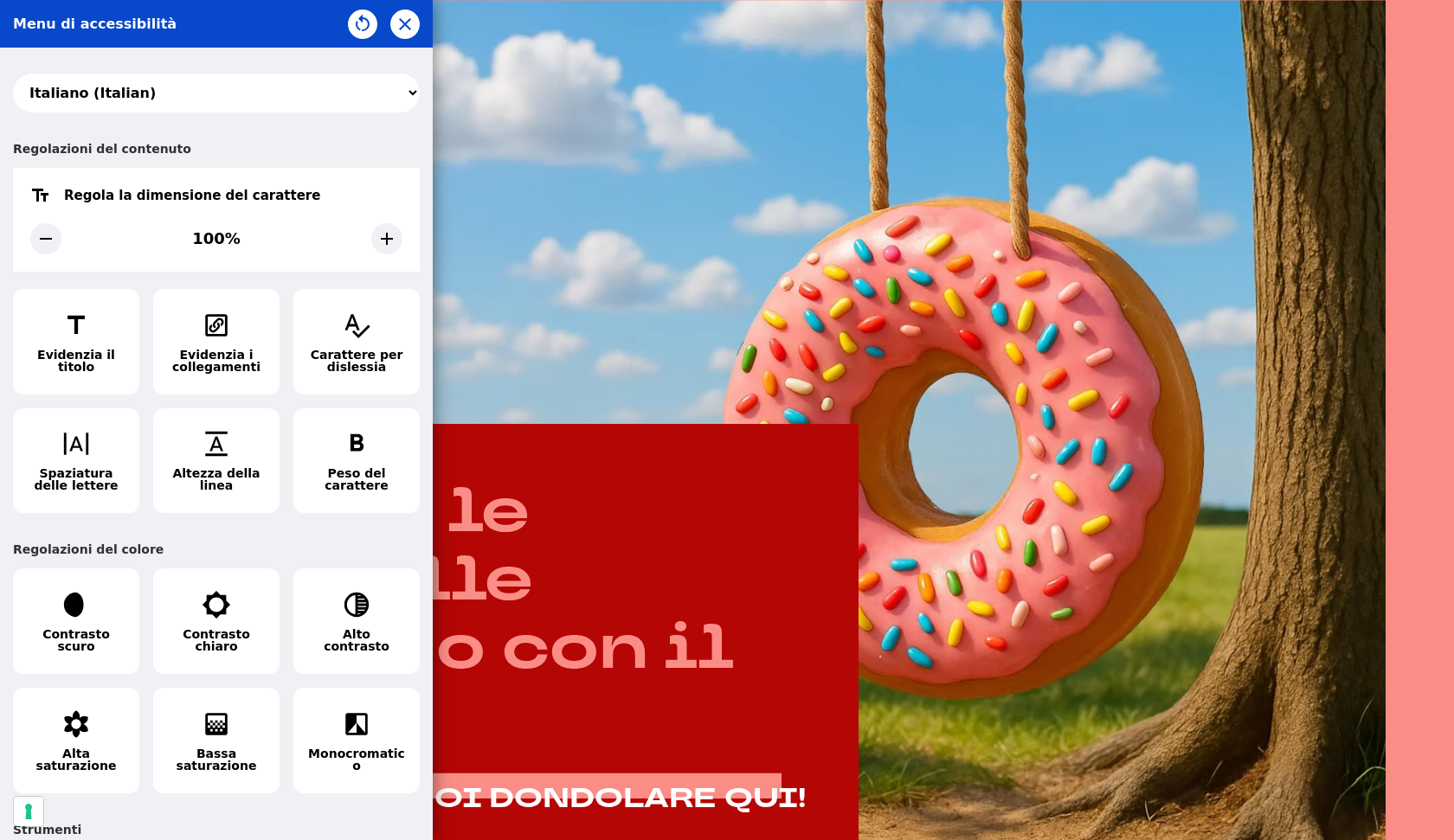
click at [270, 530] on div "Regolazioni del colore" at bounding box center [217, 549] width 407 height 38
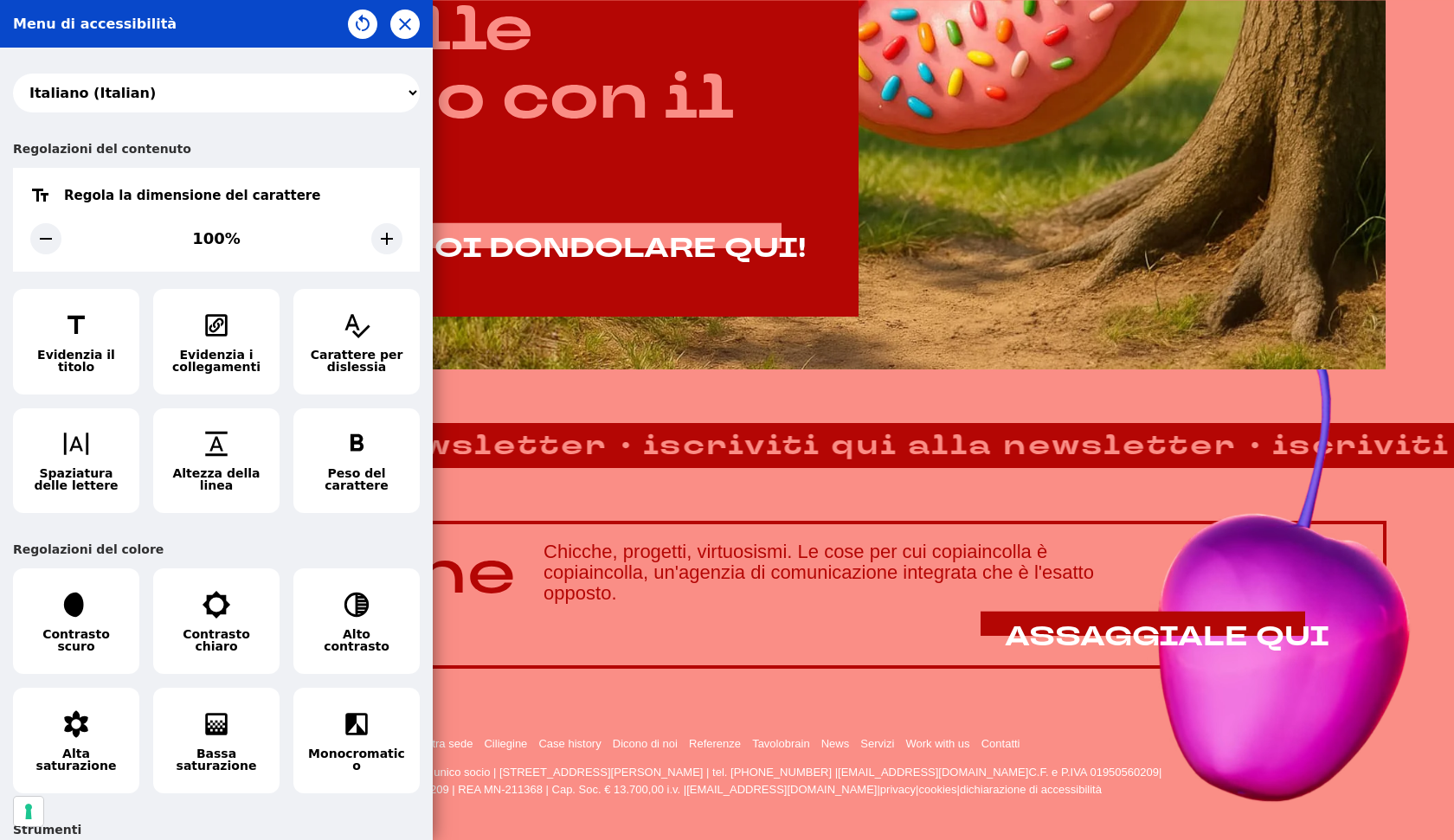
scroll to position [1160, 0]
